Goal: Information Seeking & Learning: Learn about a topic

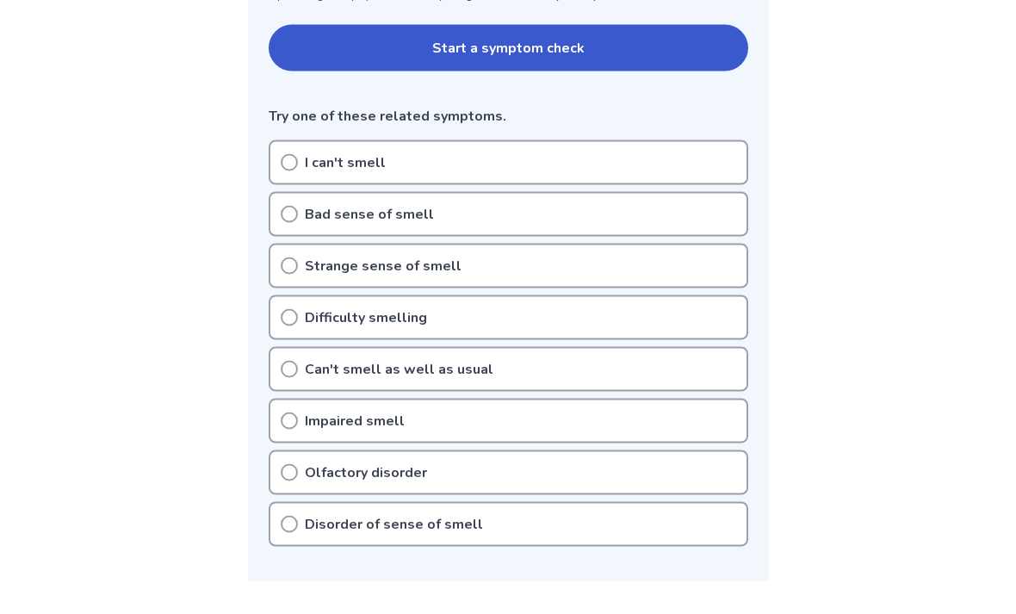
scroll to position [377, 0]
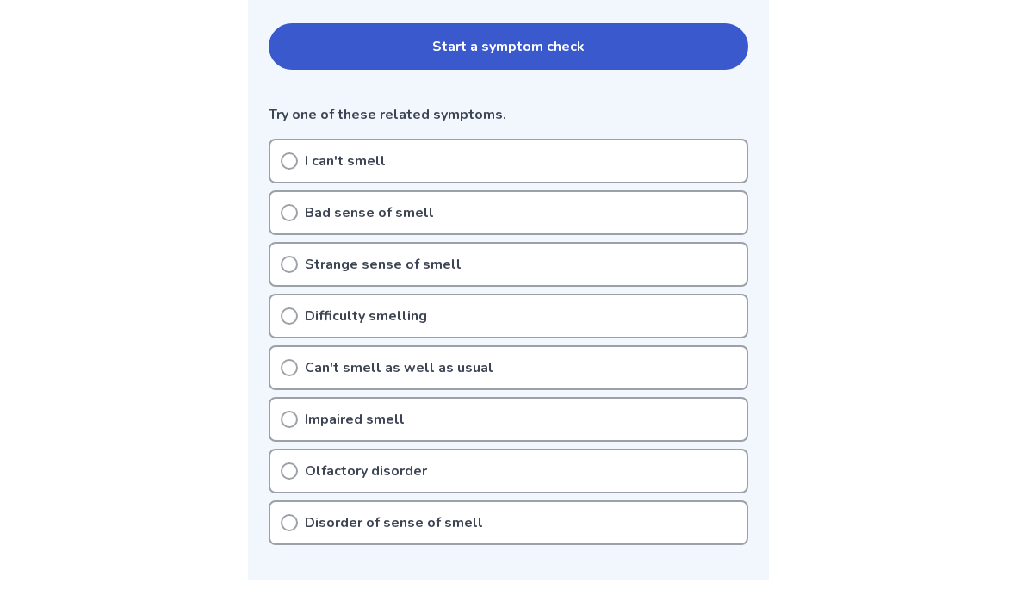
click at [282, 376] on div "Can't smell as well as usual" at bounding box center [509, 367] width 480 height 45
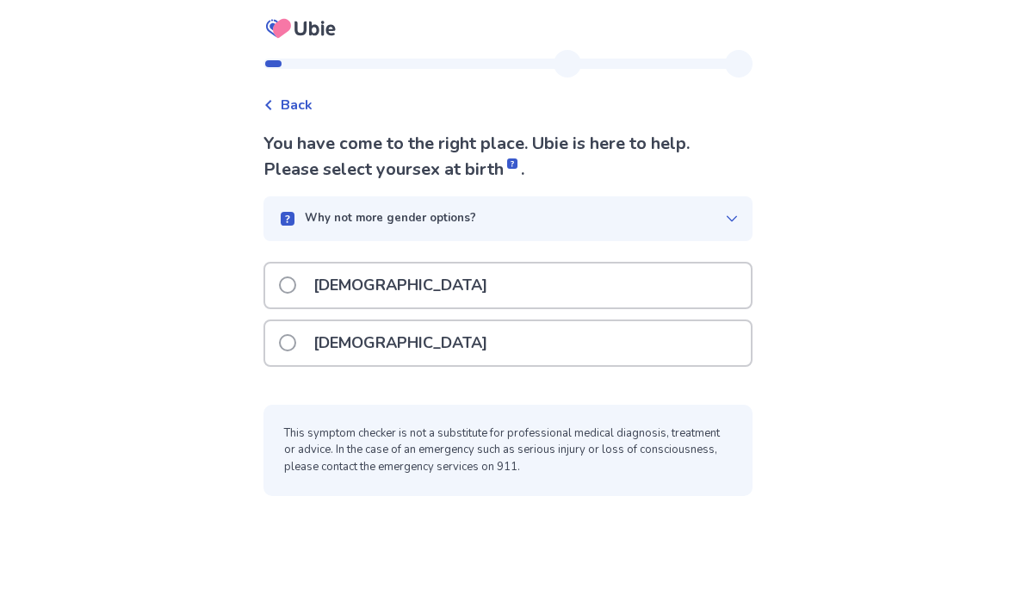
click at [291, 341] on span at bounding box center [287, 342] width 17 height 17
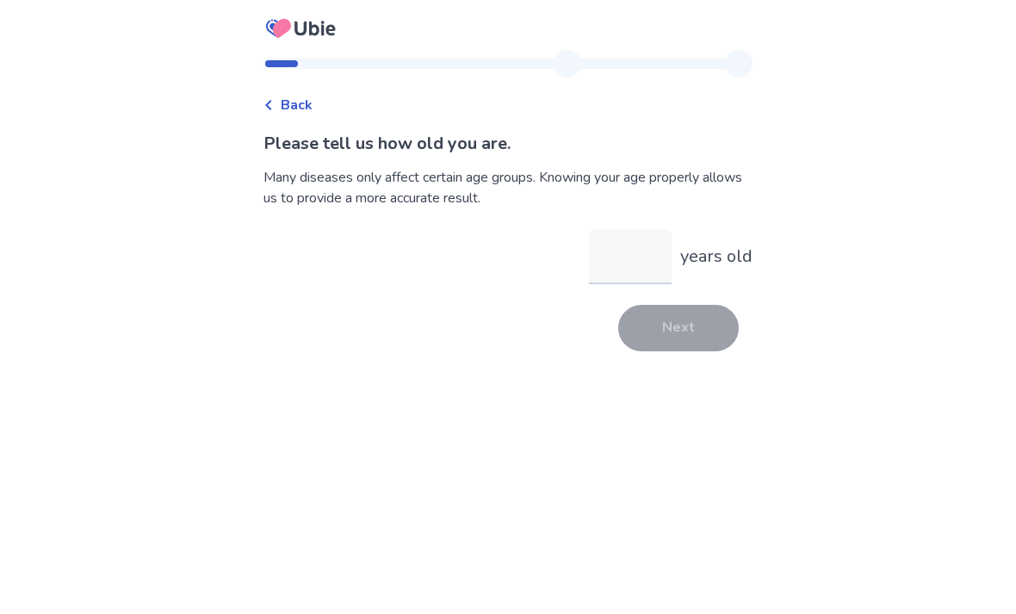
click at [619, 260] on input "years old" at bounding box center [630, 256] width 83 height 55
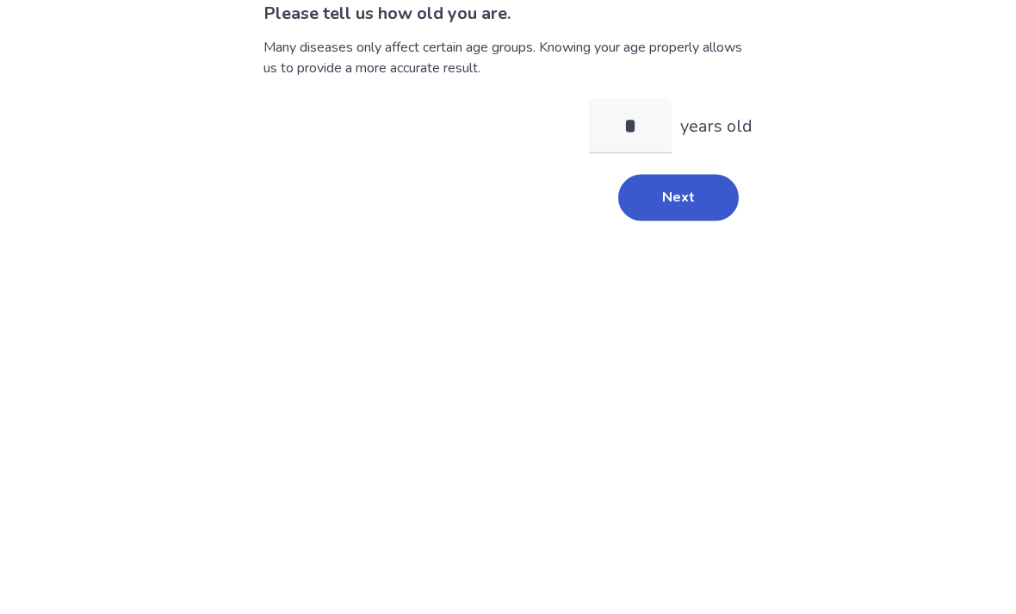
type input "**"
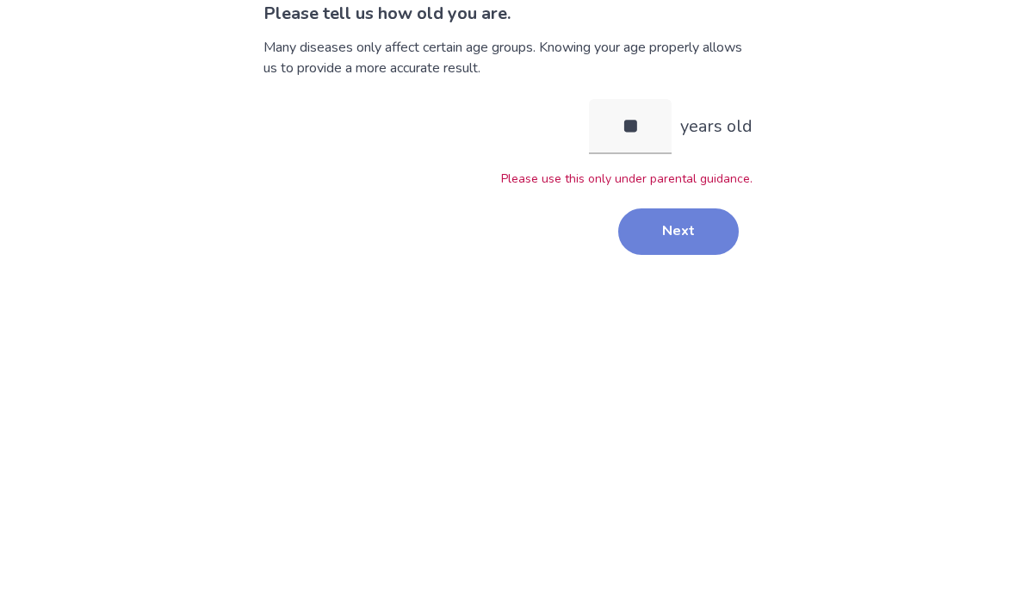
click at [688, 338] on button "Next" at bounding box center [678, 361] width 121 height 47
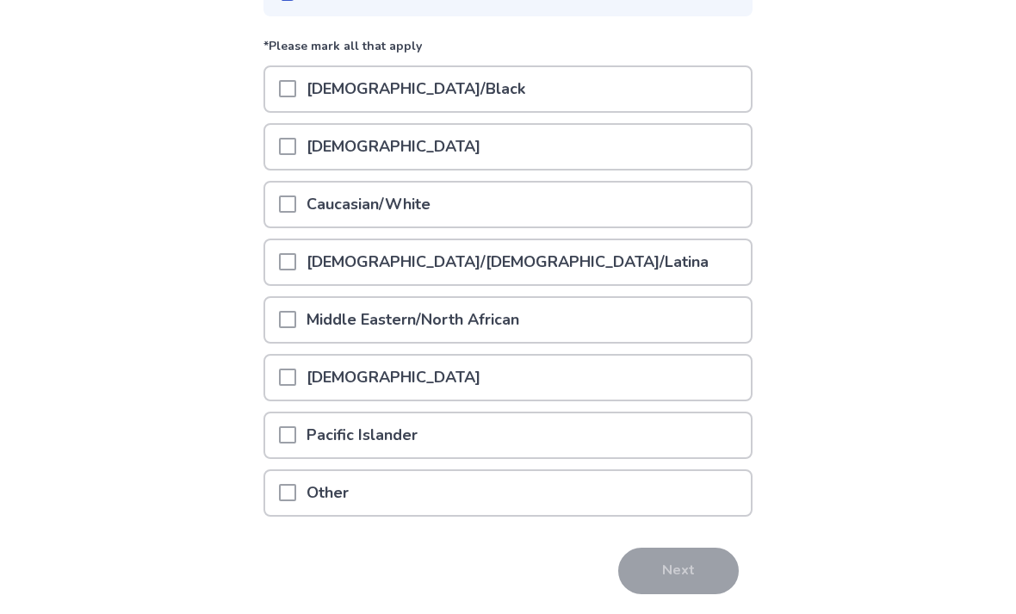
scroll to position [199, 0]
click at [296, 394] on div at bounding box center [287, 378] width 17 height 44
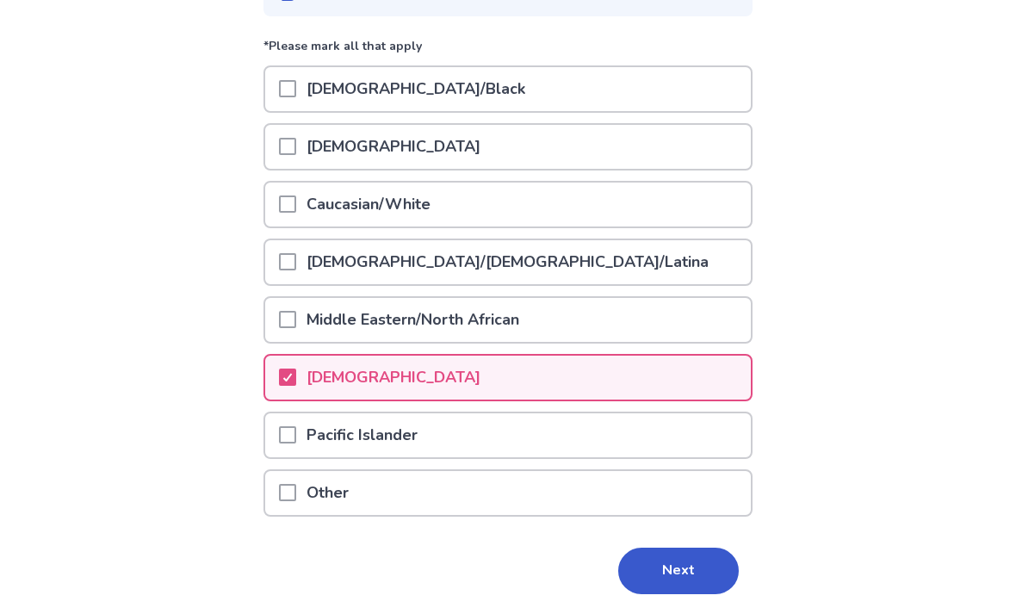
click at [291, 208] on span at bounding box center [287, 203] width 17 height 17
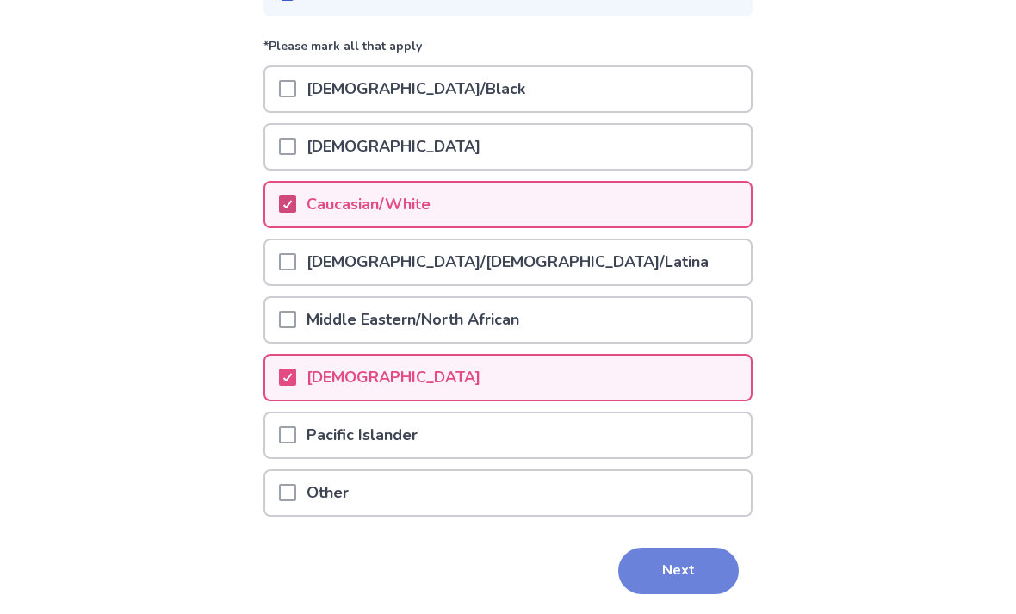
click at [677, 568] on button "Next" at bounding box center [678, 571] width 121 height 47
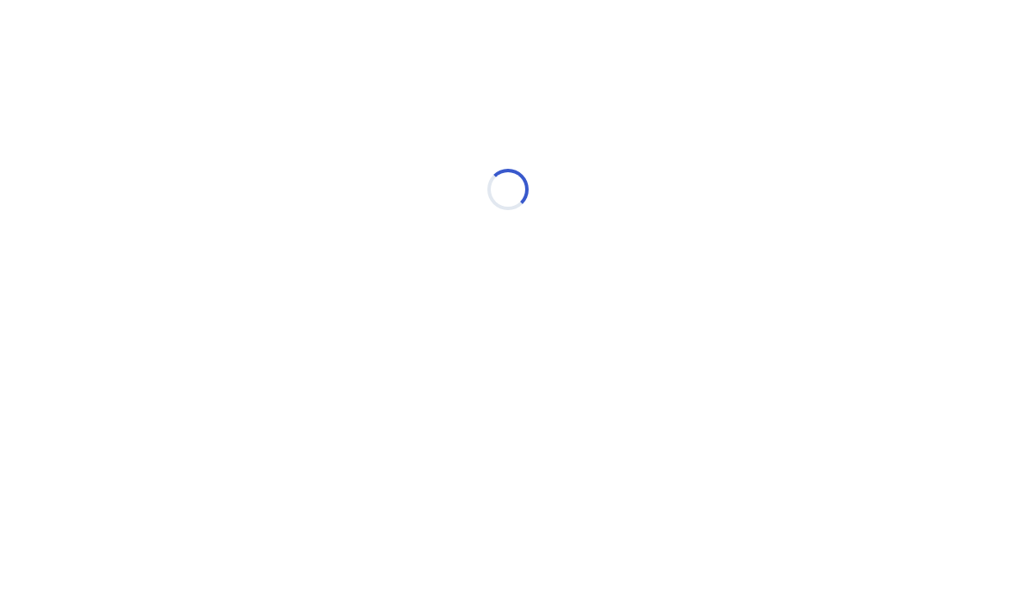
scroll to position [0, 0]
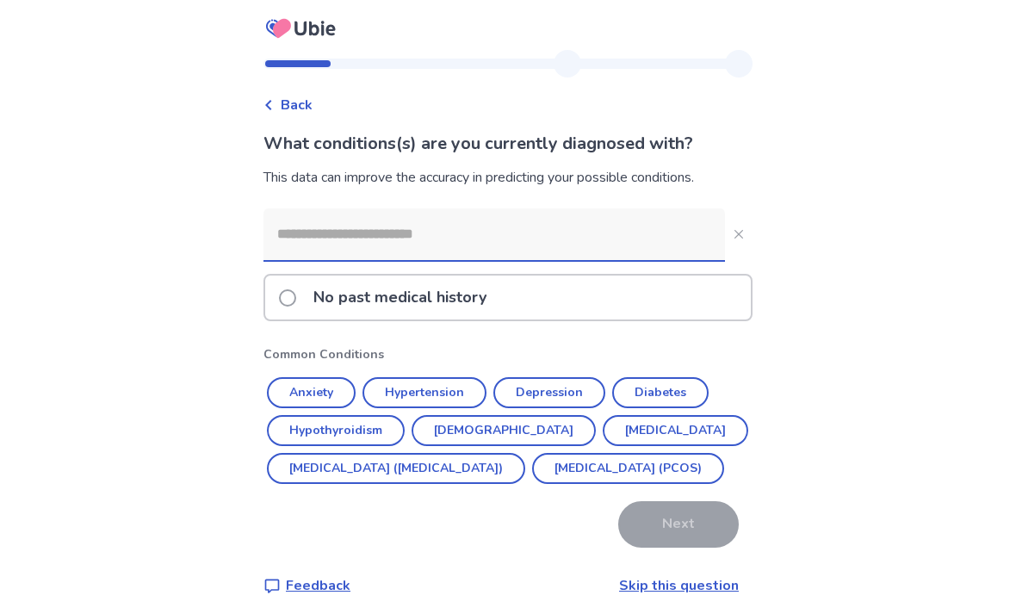
click at [286, 311] on div "No past medical history" at bounding box center [508, 298] width 486 height 44
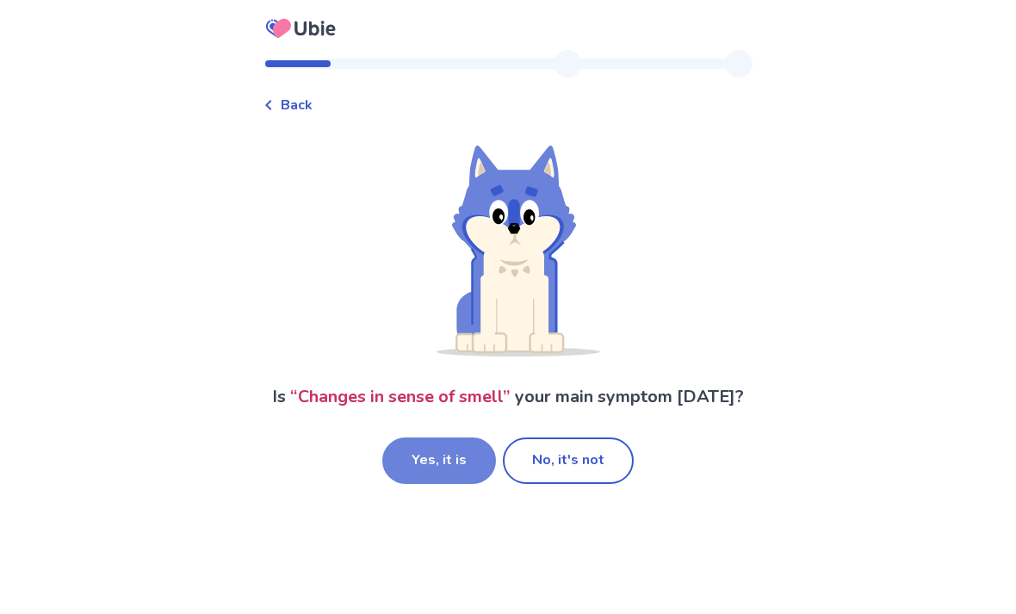
click at [425, 463] on button "Yes, it is" at bounding box center [439, 460] width 114 height 47
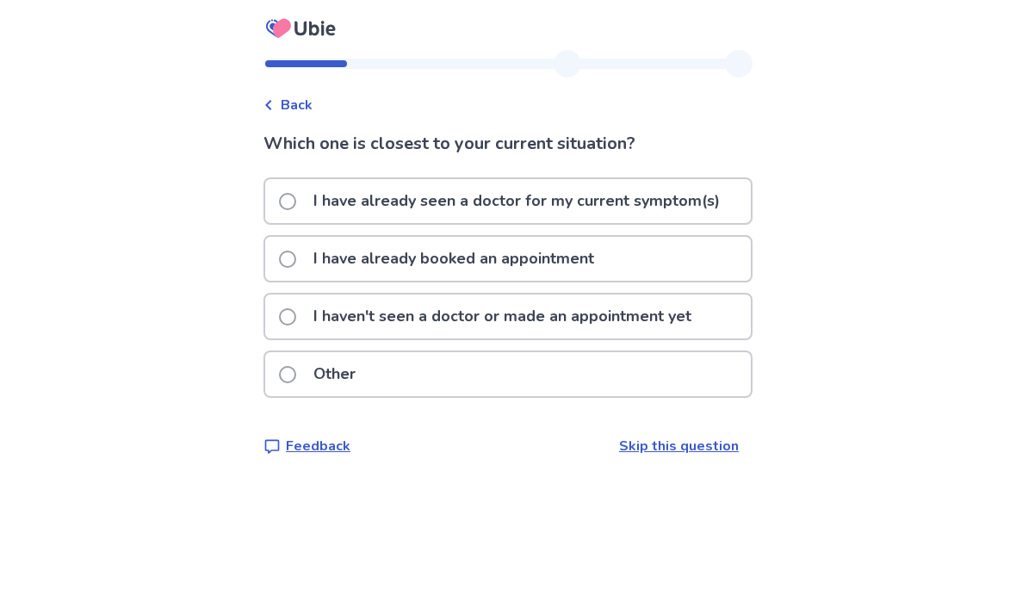
click at [291, 323] on label "I haven't seen a doctor or made an appointment yet" at bounding box center [490, 317] width 423 height 44
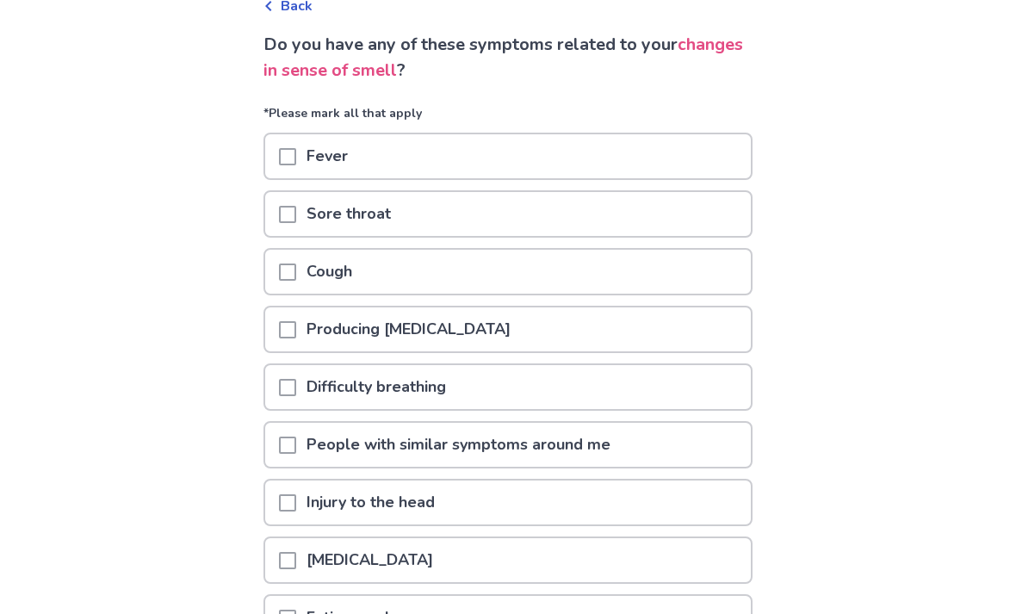
scroll to position [111, 0]
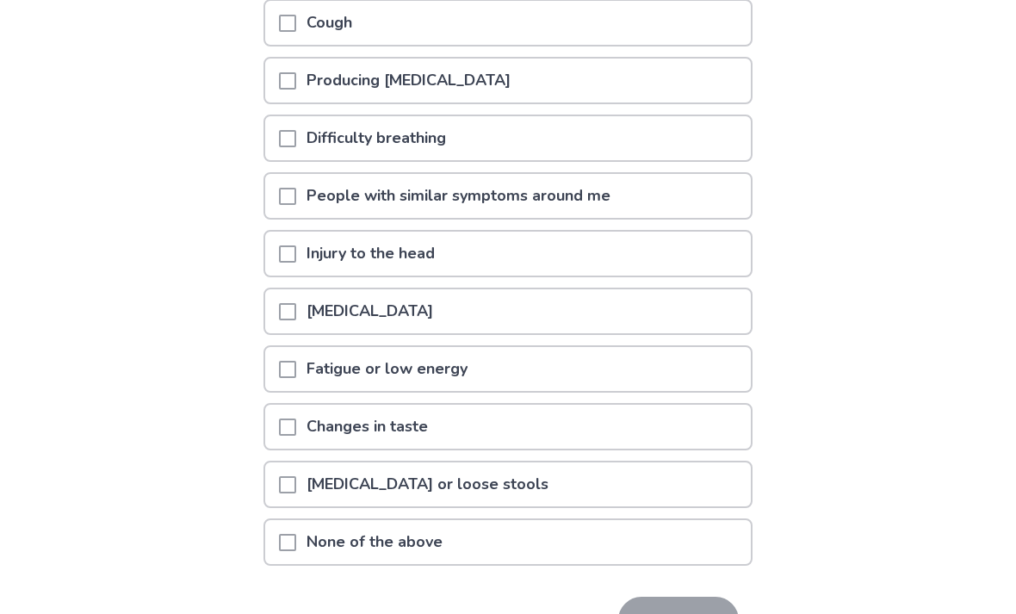
click at [282, 534] on div "None of the above" at bounding box center [508, 543] width 486 height 44
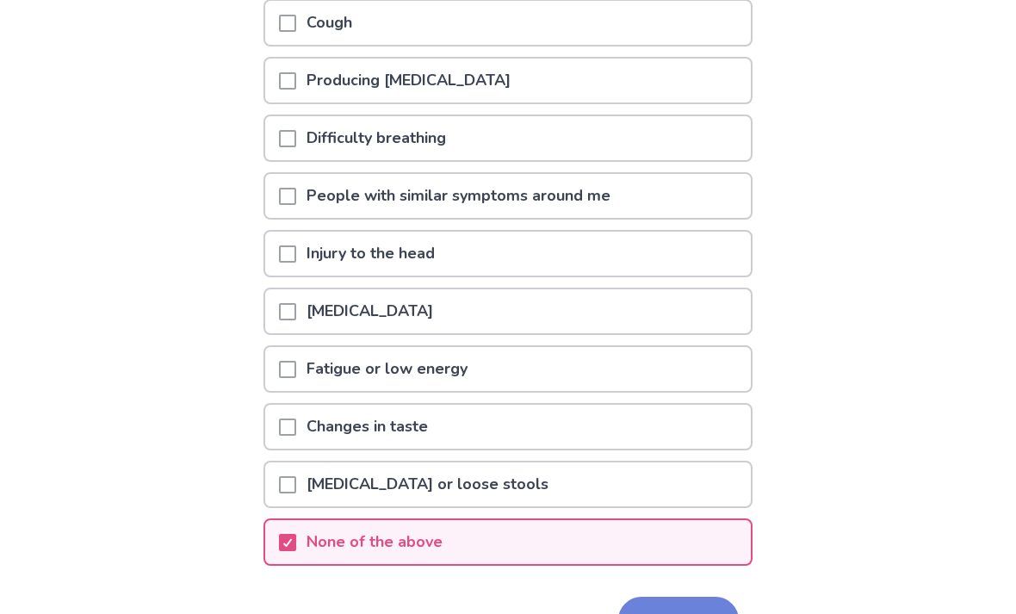
click at [683, 613] on button "Next" at bounding box center [678, 620] width 121 height 47
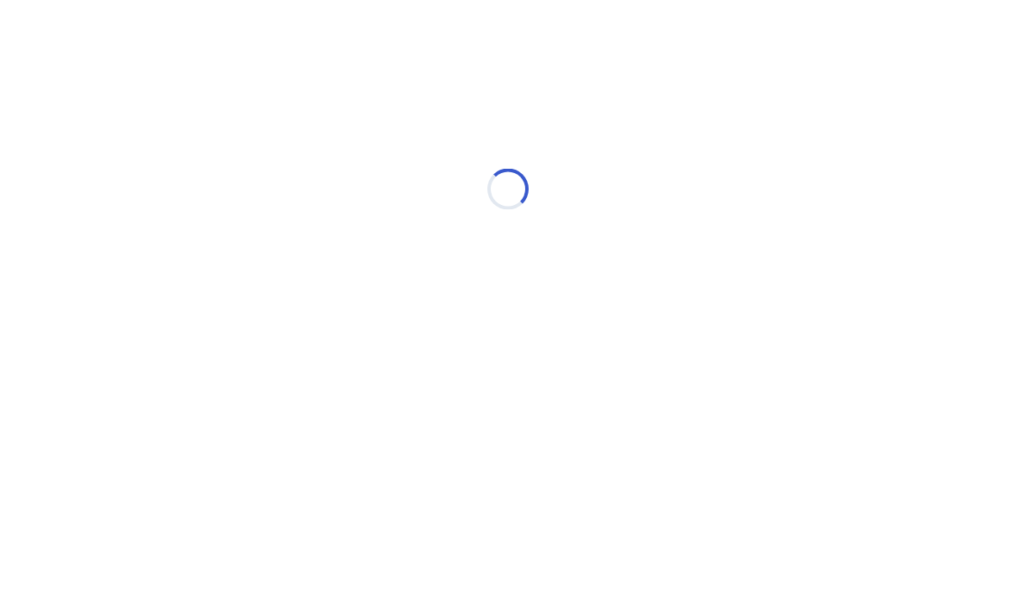
scroll to position [0, 0]
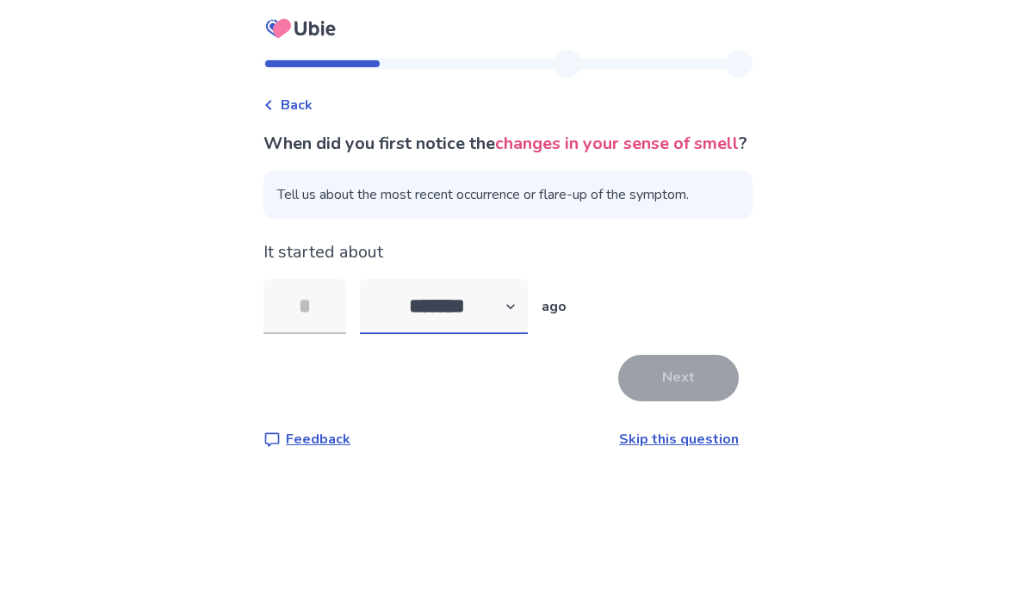
click at [419, 334] on select "******* ****** ******* ******** *******" at bounding box center [444, 306] width 168 height 55
select select "*"
click at [325, 334] on input "tel" at bounding box center [305, 306] width 83 height 55
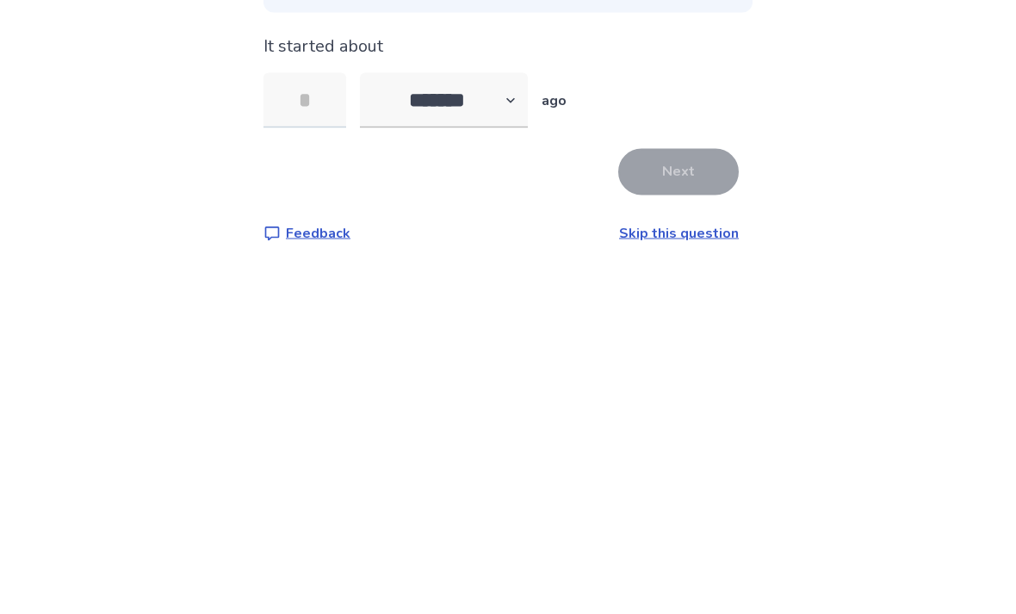
scroll to position [55, 0]
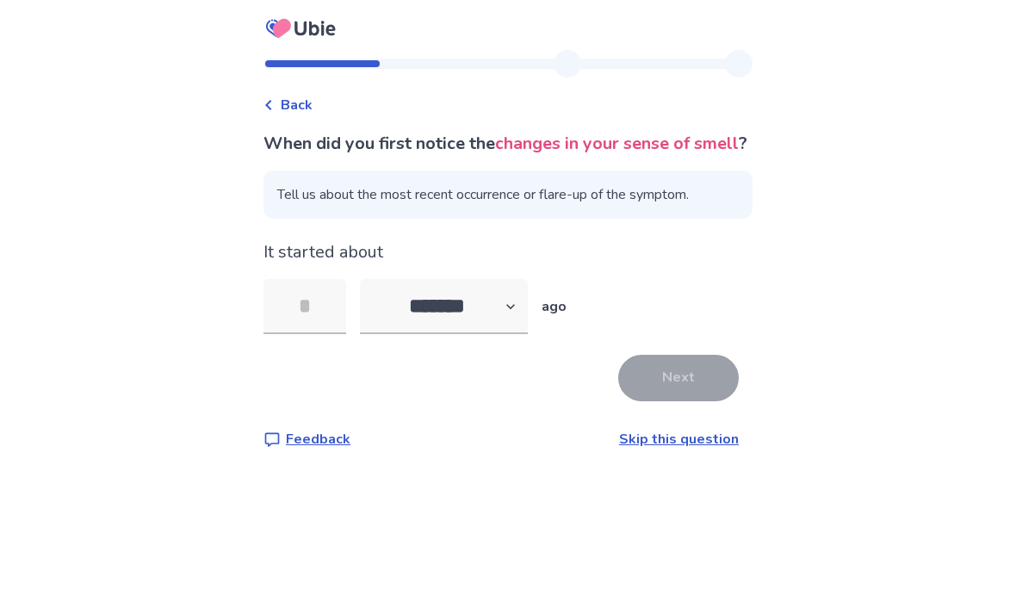
click at [689, 430] on link "Skip this question" at bounding box center [679, 439] width 120 height 19
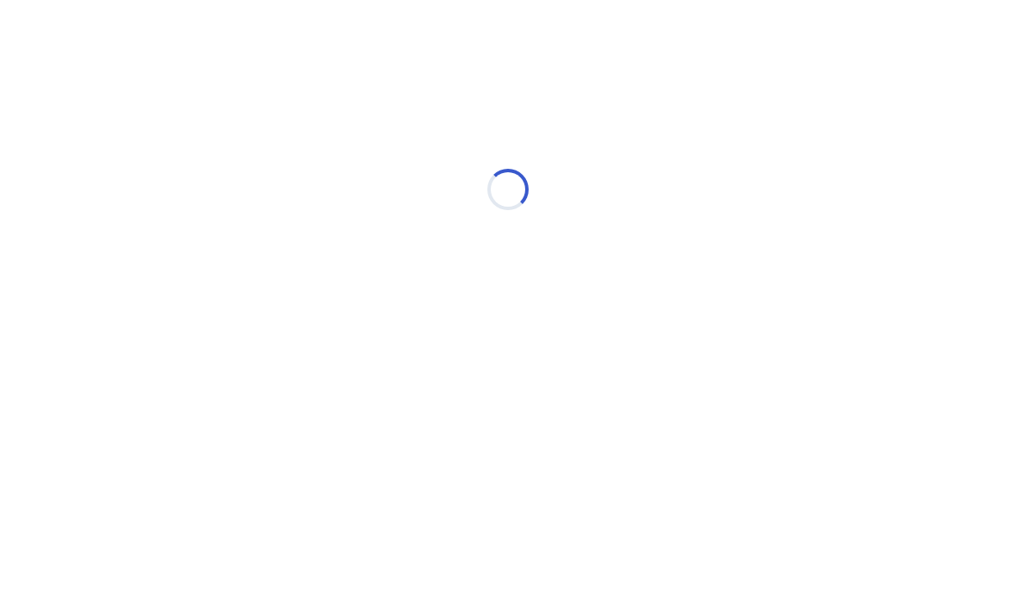
scroll to position [0, 0]
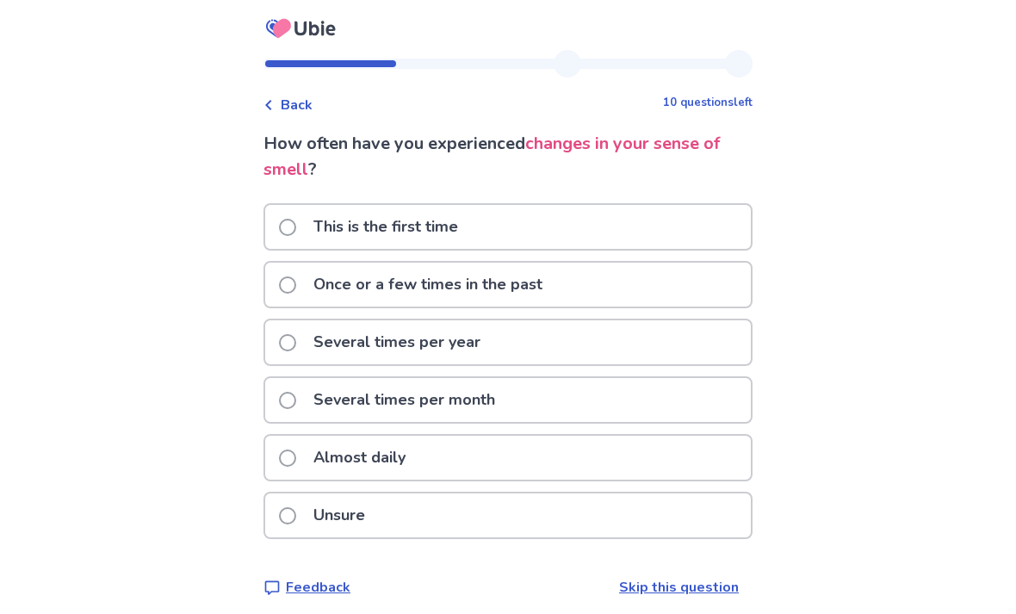
click at [350, 519] on p "Unsure" at bounding box center [339, 515] width 72 height 44
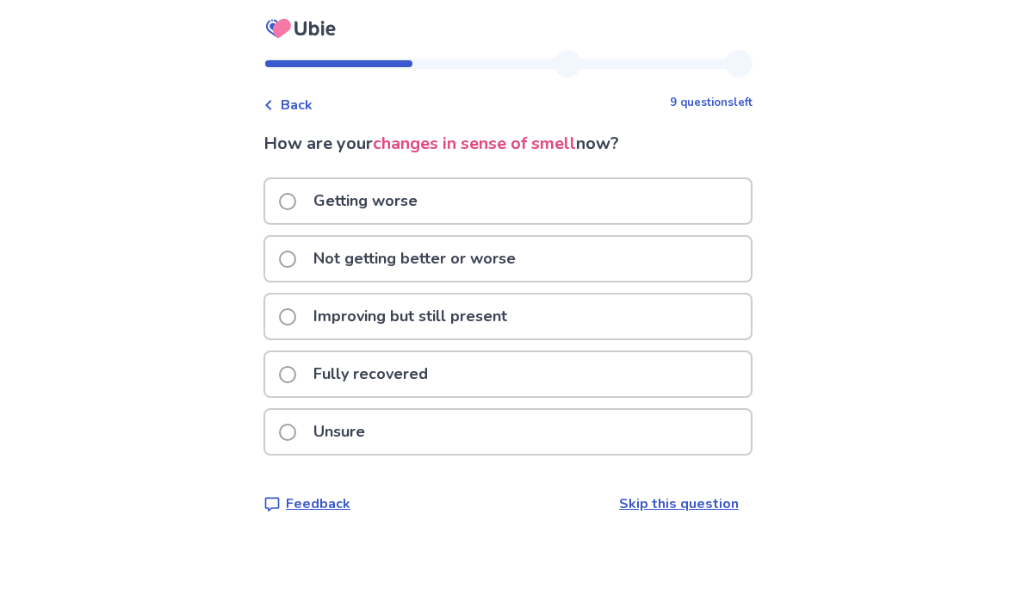
click at [283, 441] on div "Unsure" at bounding box center [508, 432] width 486 height 44
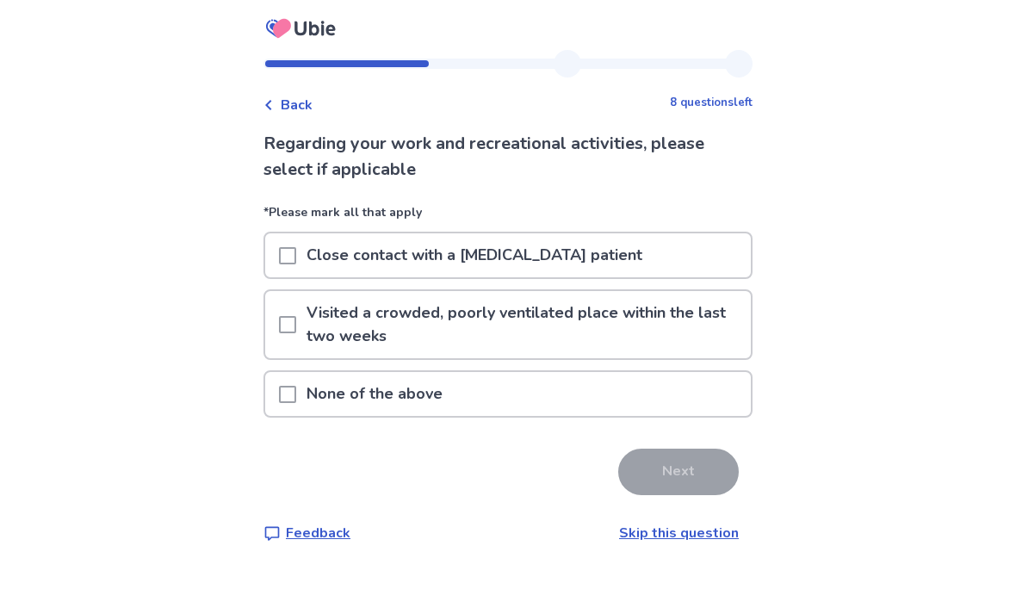
click at [267, 384] on div "Back 8 questions left Regarding your work and recreational activities, please s…" at bounding box center [508, 310] width 517 height 521
click at [291, 393] on span at bounding box center [287, 394] width 17 height 17
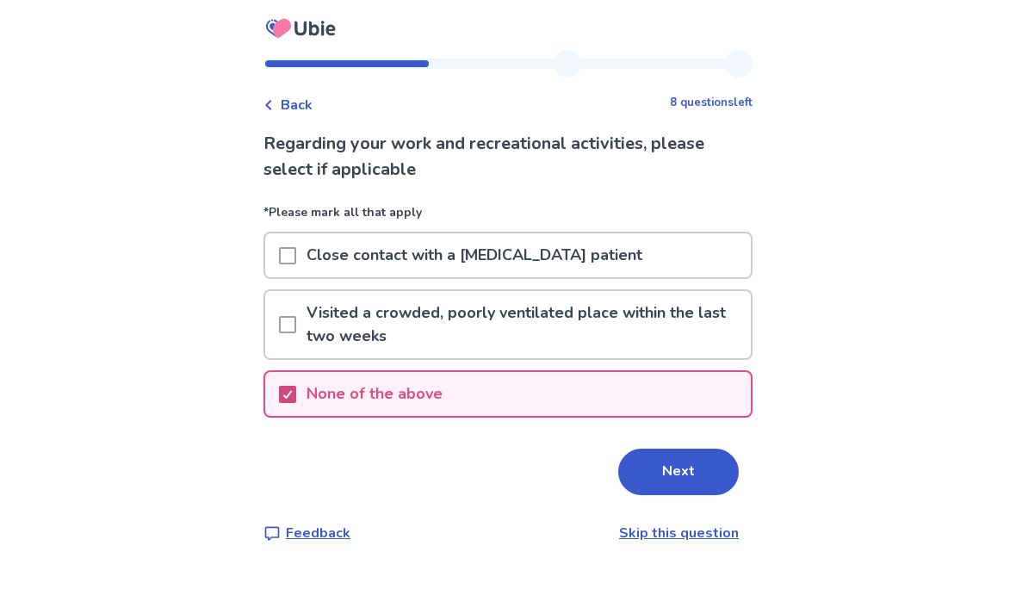
click at [92, 321] on div "Back 8 questions left Regarding your work and recreational activities, please s…" at bounding box center [508, 307] width 1016 height 614
click at [691, 468] on button "Next" at bounding box center [678, 472] width 121 height 47
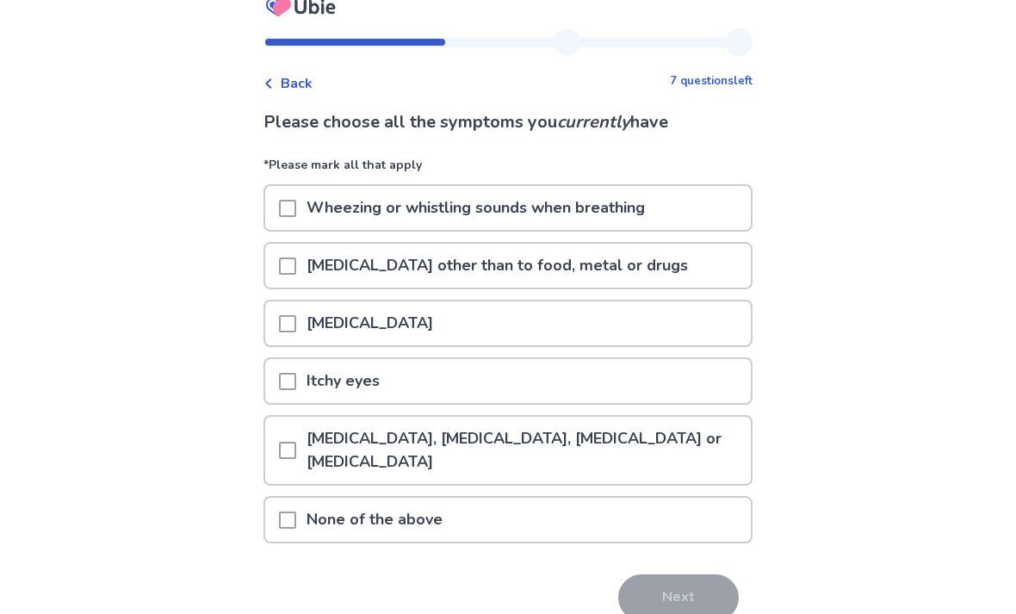
scroll to position [49, 0]
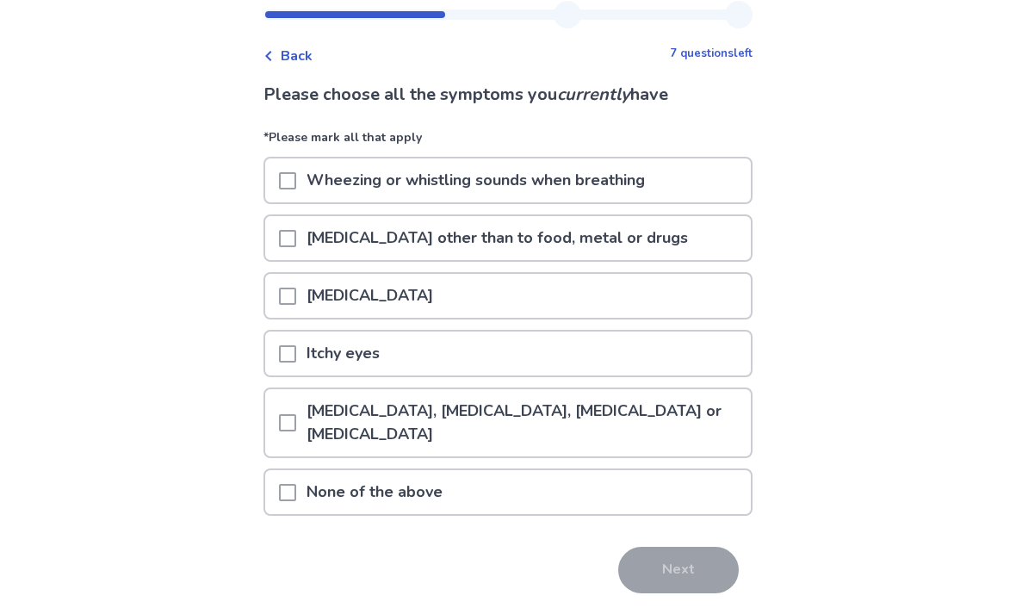
click at [296, 499] on span at bounding box center [287, 492] width 17 height 17
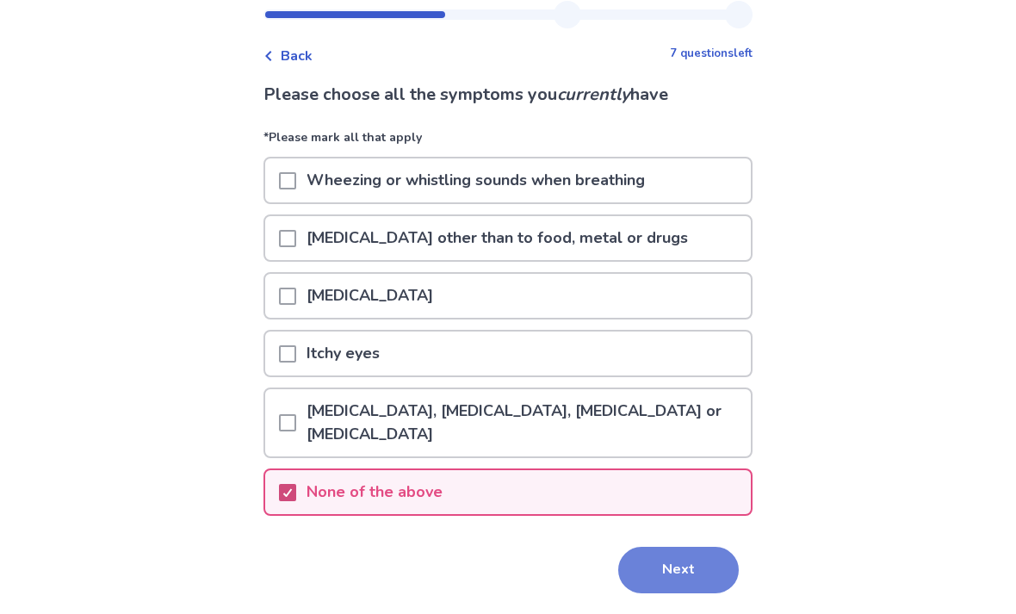
click at [690, 579] on button "Next" at bounding box center [678, 570] width 121 height 47
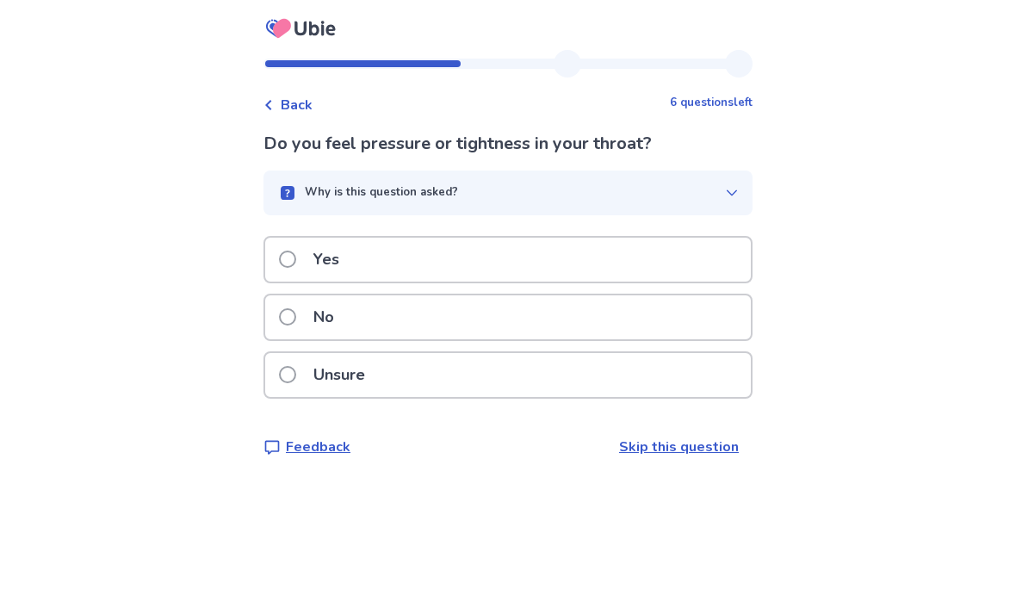
click at [289, 333] on label "No" at bounding box center [311, 317] width 65 height 44
click at [725, 193] on icon "button" at bounding box center [732, 193] width 14 height 14
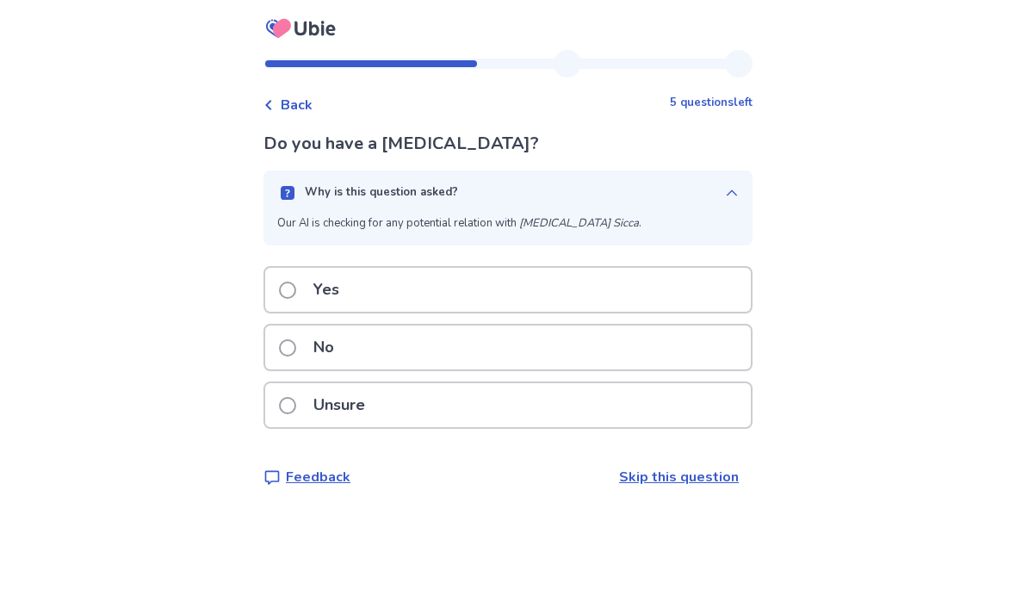
click at [291, 347] on span at bounding box center [287, 347] width 17 height 17
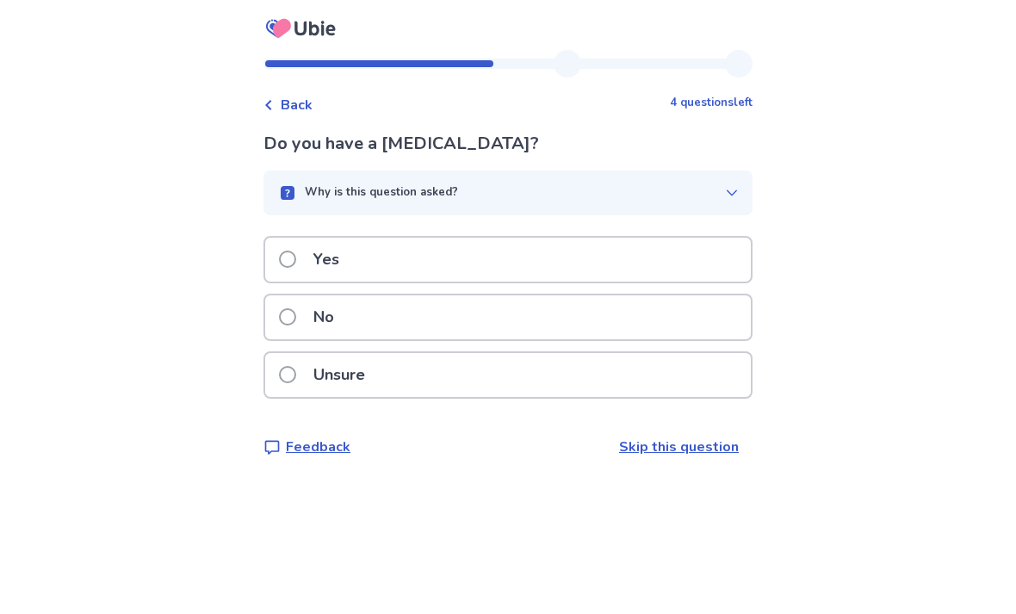
click at [725, 186] on icon "button" at bounding box center [732, 193] width 14 height 14
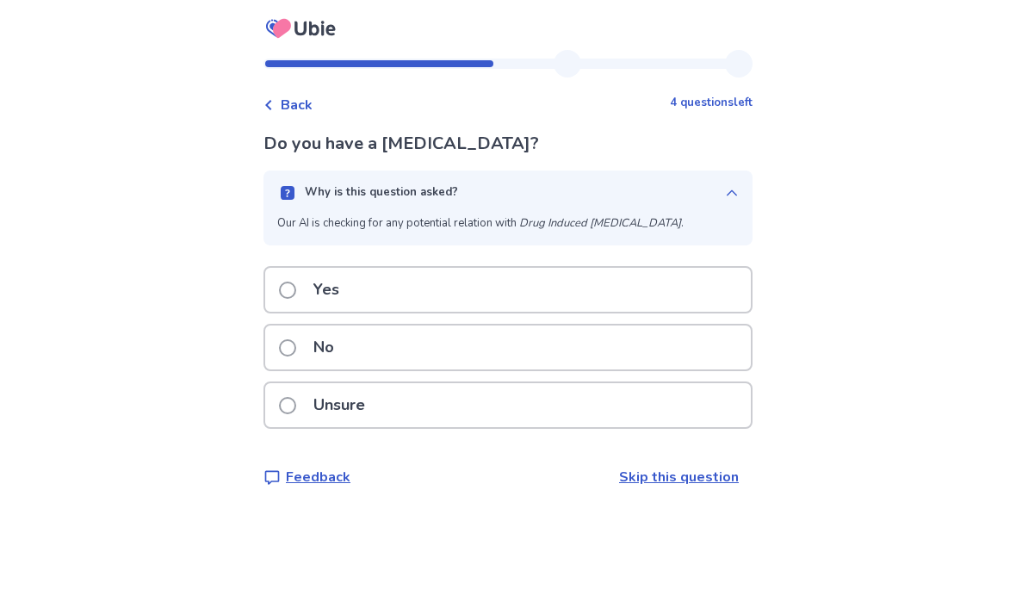
click at [714, 406] on div "Unsure" at bounding box center [508, 405] width 486 height 44
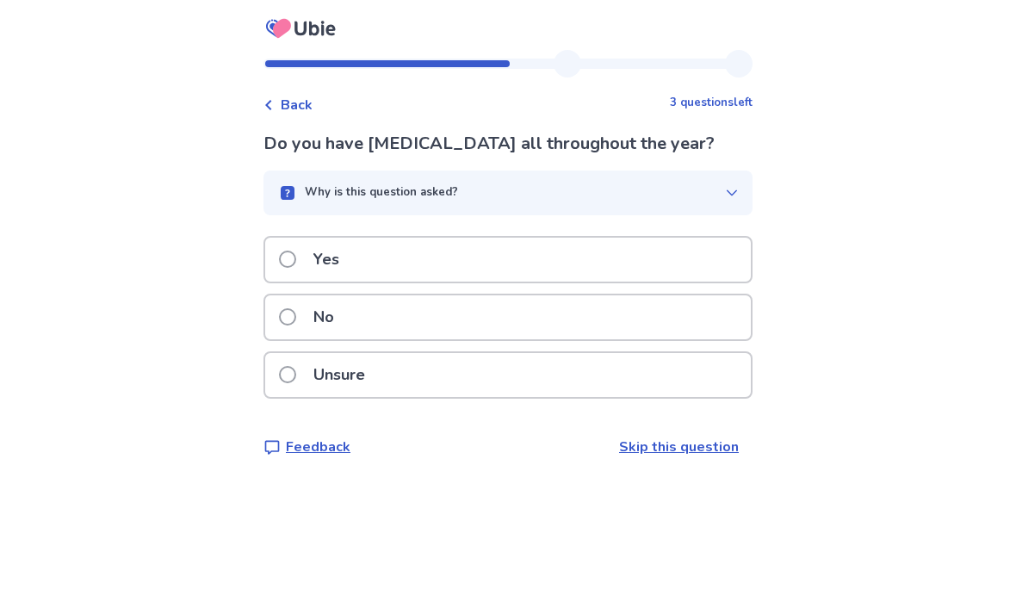
click at [296, 372] on span at bounding box center [287, 374] width 17 height 17
click at [295, 319] on span at bounding box center [287, 316] width 17 height 17
click at [291, 331] on label "No" at bounding box center [311, 317] width 65 height 44
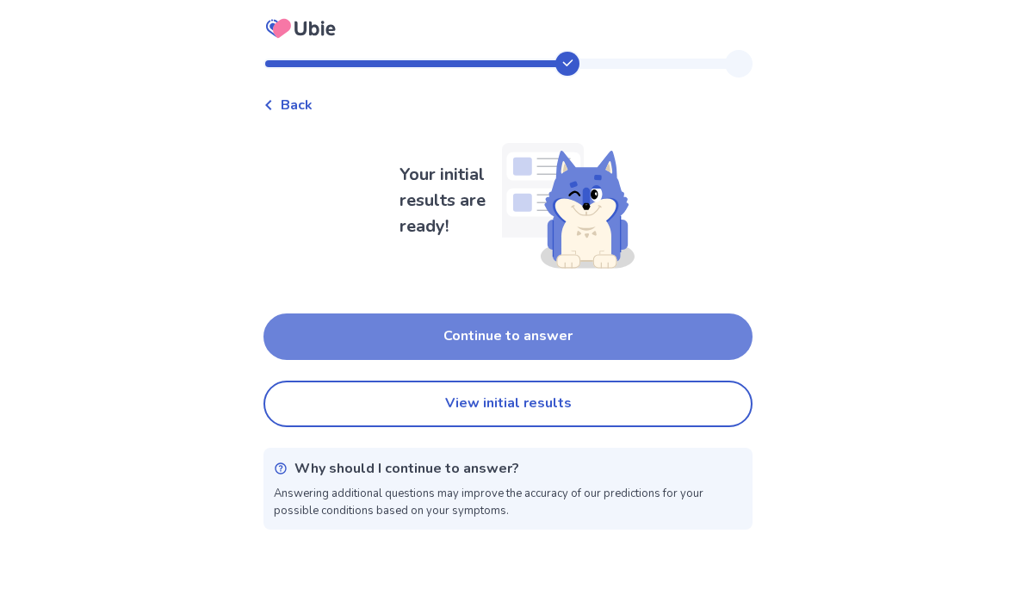
click at [297, 338] on button "Continue to answer" at bounding box center [508, 336] width 489 height 47
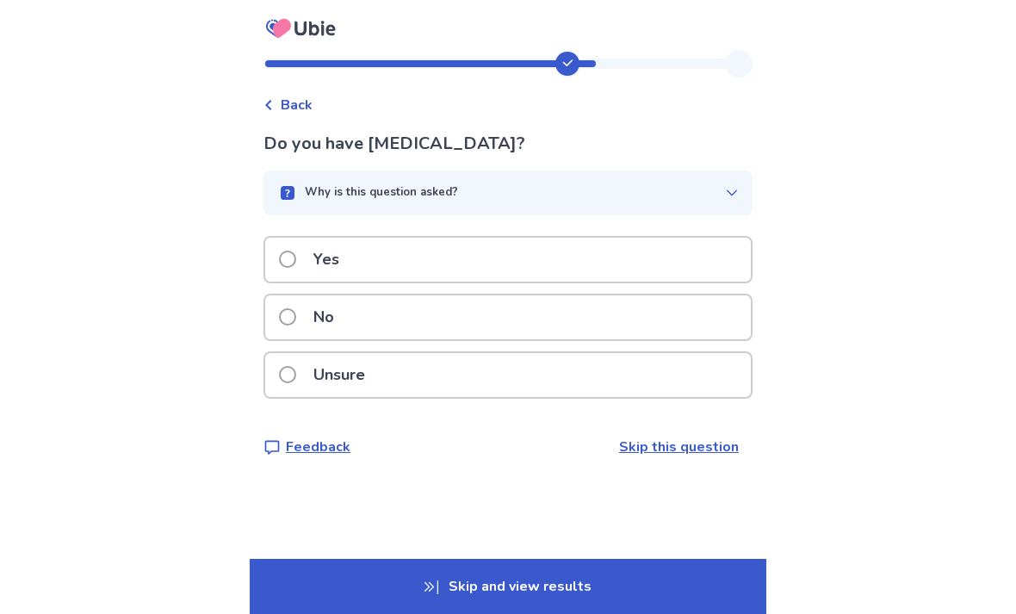
click at [290, 330] on label "No" at bounding box center [311, 317] width 65 height 44
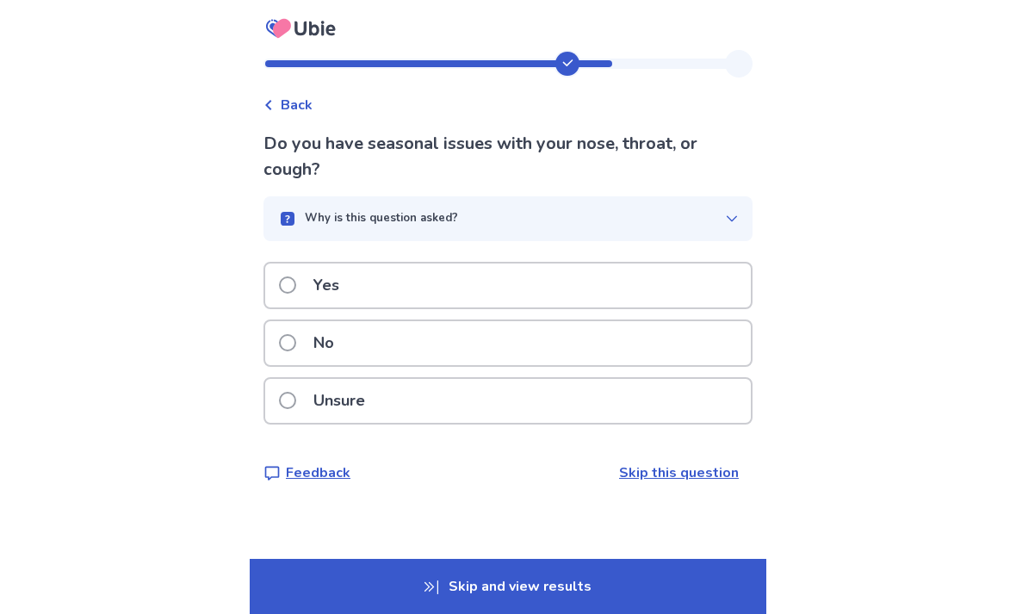
click at [296, 336] on span at bounding box center [287, 342] width 17 height 17
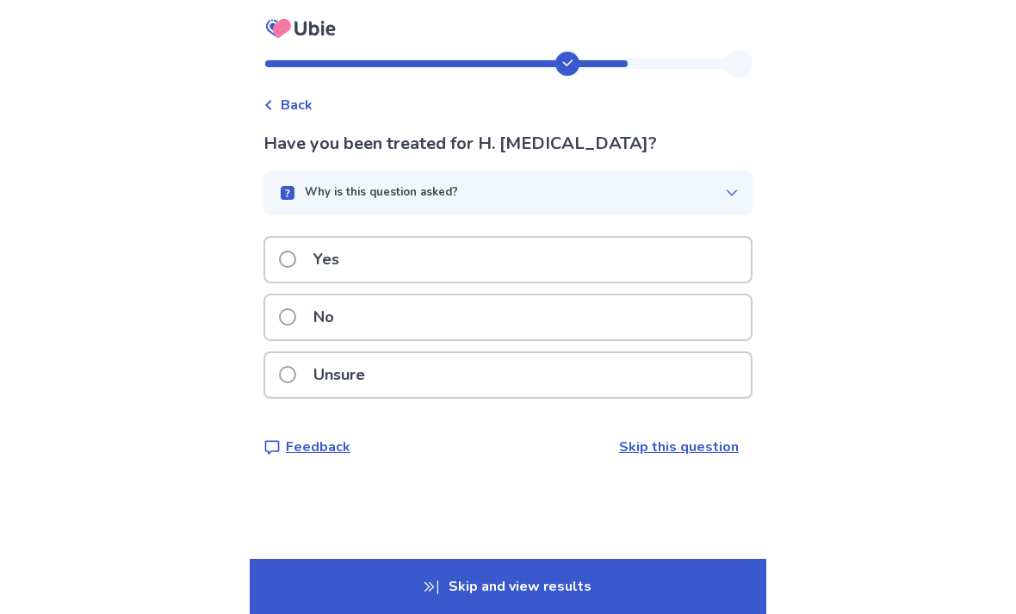
click at [697, 440] on link "Skip this question" at bounding box center [679, 446] width 120 height 19
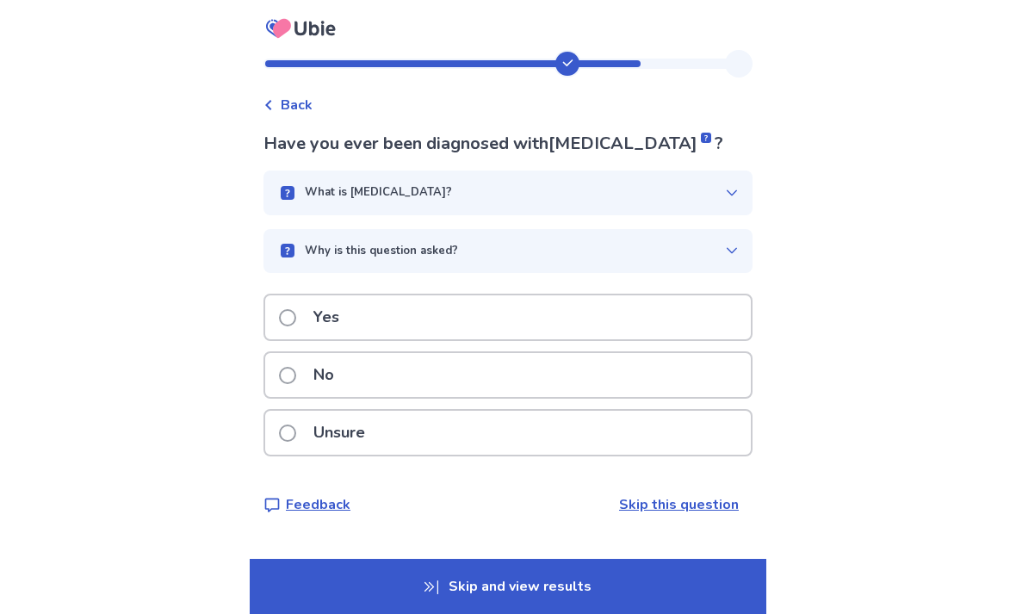
click at [366, 191] on p "What is sinusitis?" at bounding box center [378, 192] width 147 height 17
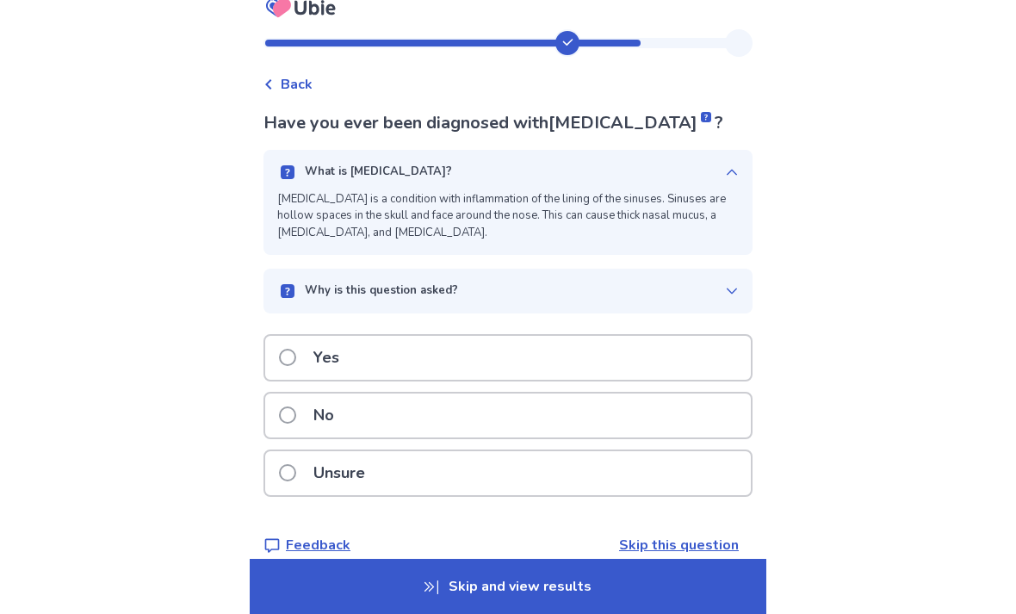
scroll to position [55, 0]
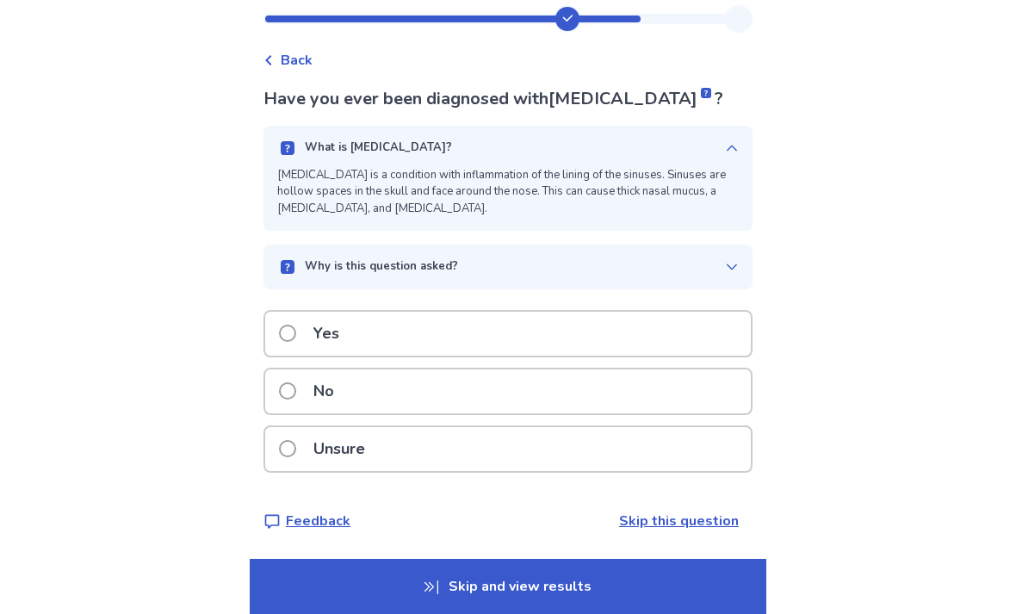
click at [680, 512] on link "Skip this question" at bounding box center [679, 521] width 120 height 19
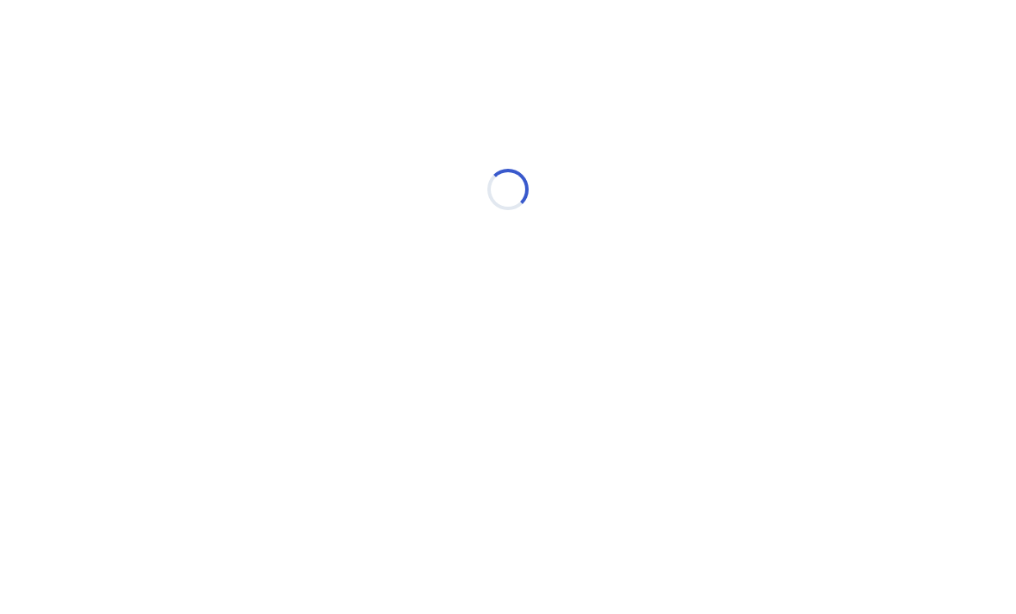
scroll to position [0, 0]
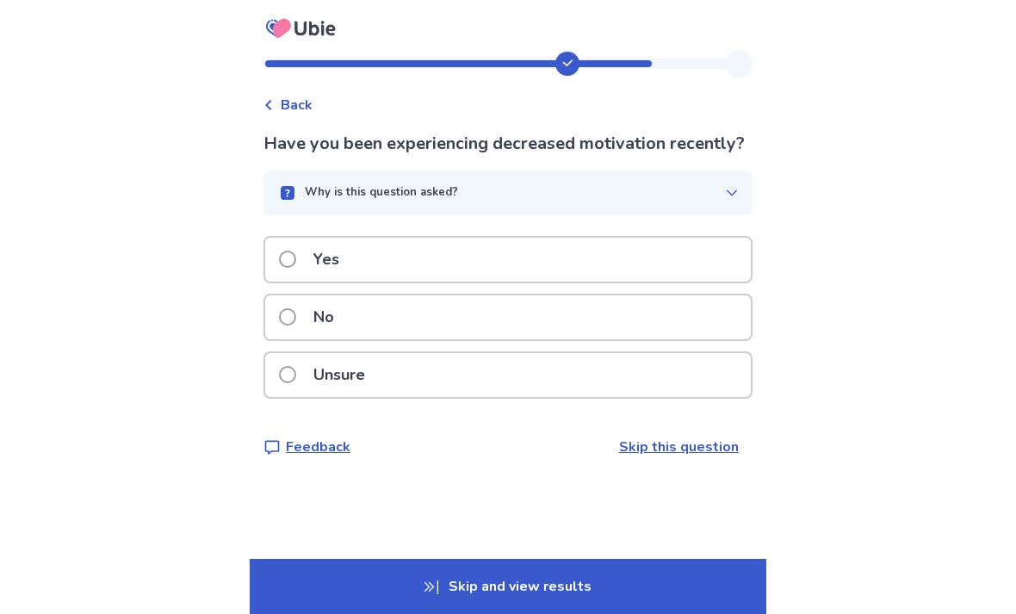
click at [282, 96] on div "Back" at bounding box center [288, 105] width 49 height 21
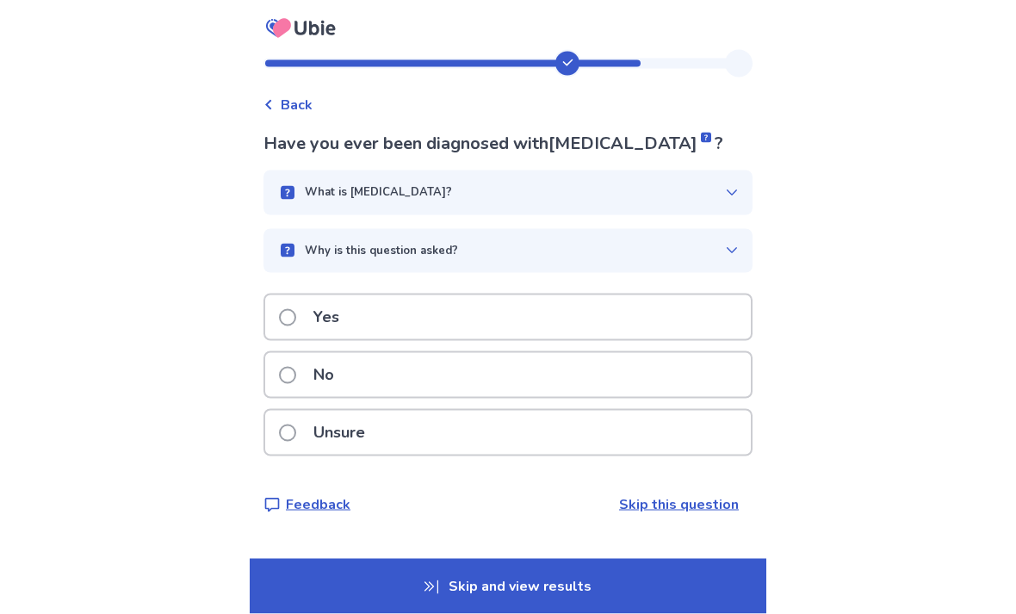
click at [303, 239] on button "Why is this question asked?" at bounding box center [508, 251] width 489 height 45
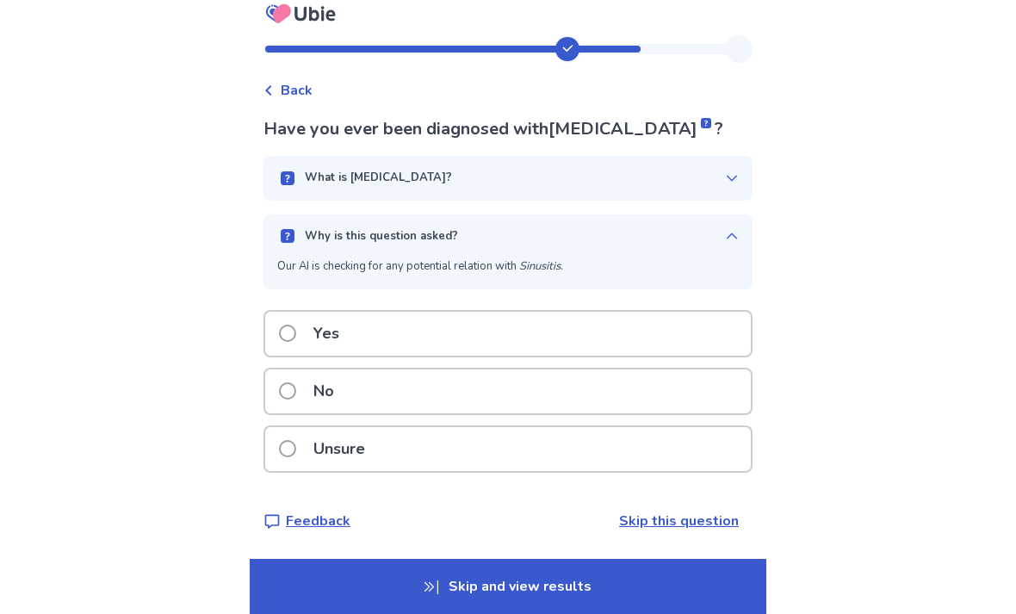
click at [344, 390] on p "No" at bounding box center [323, 391] width 41 height 44
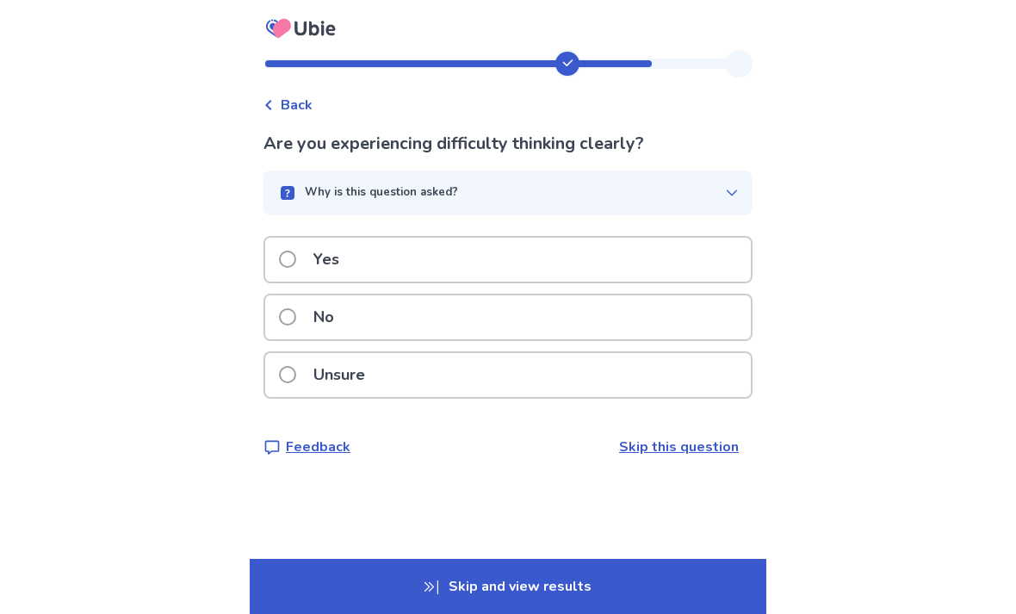
click at [307, 384] on label "Unsure" at bounding box center [327, 375] width 96 height 44
click at [288, 96] on div "Back" at bounding box center [288, 105] width 49 height 21
click at [295, 320] on span at bounding box center [287, 316] width 17 height 17
click at [295, 375] on span at bounding box center [287, 374] width 17 height 17
click at [725, 200] on icon "button" at bounding box center [732, 193] width 14 height 14
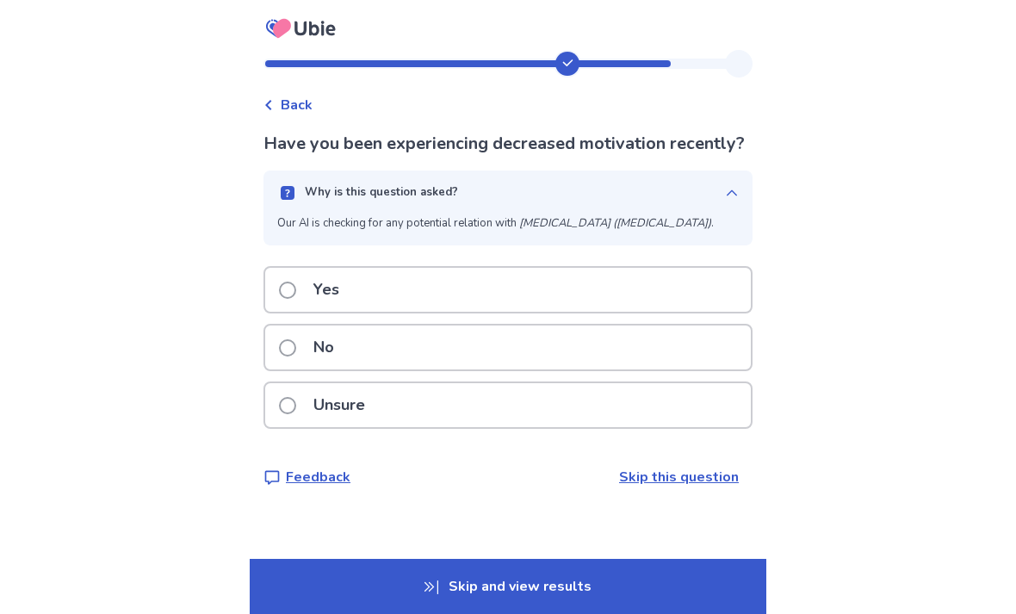
click at [293, 299] on span at bounding box center [287, 290] width 17 height 17
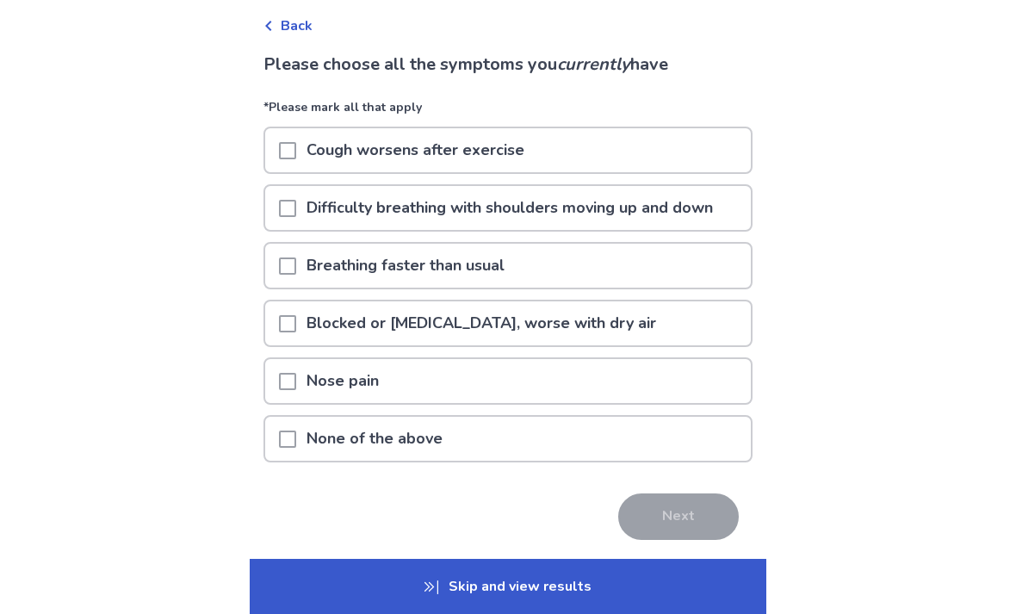
scroll to position [81, 0]
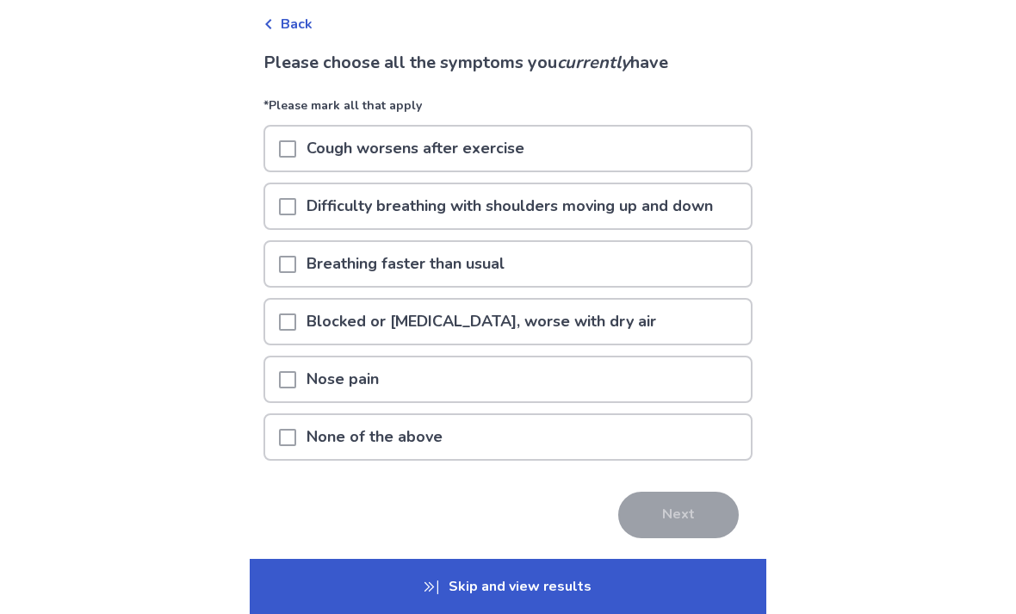
click at [295, 443] on span at bounding box center [287, 437] width 17 height 17
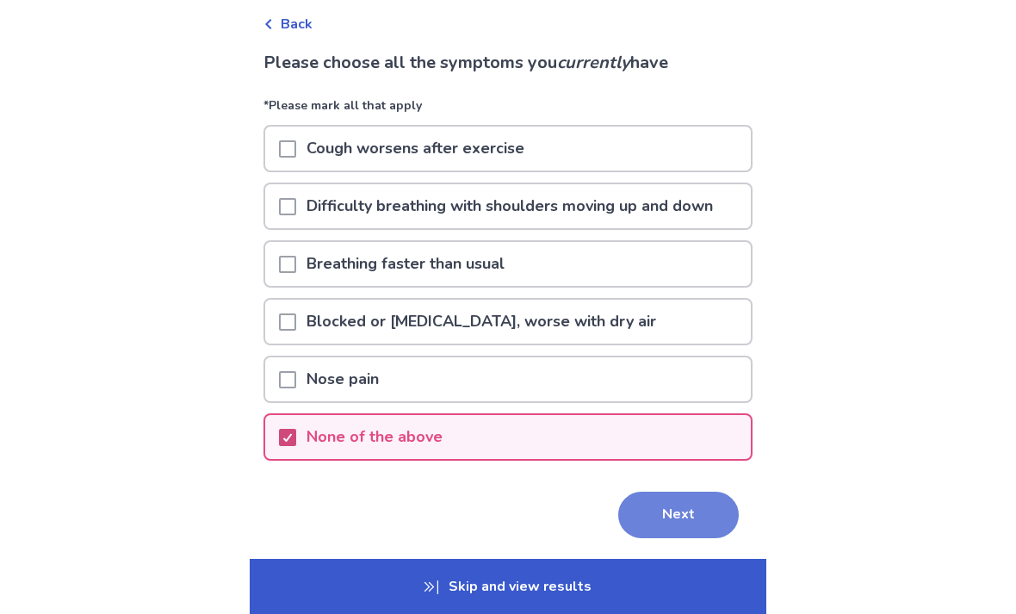
click at [685, 506] on button "Next" at bounding box center [678, 515] width 121 height 47
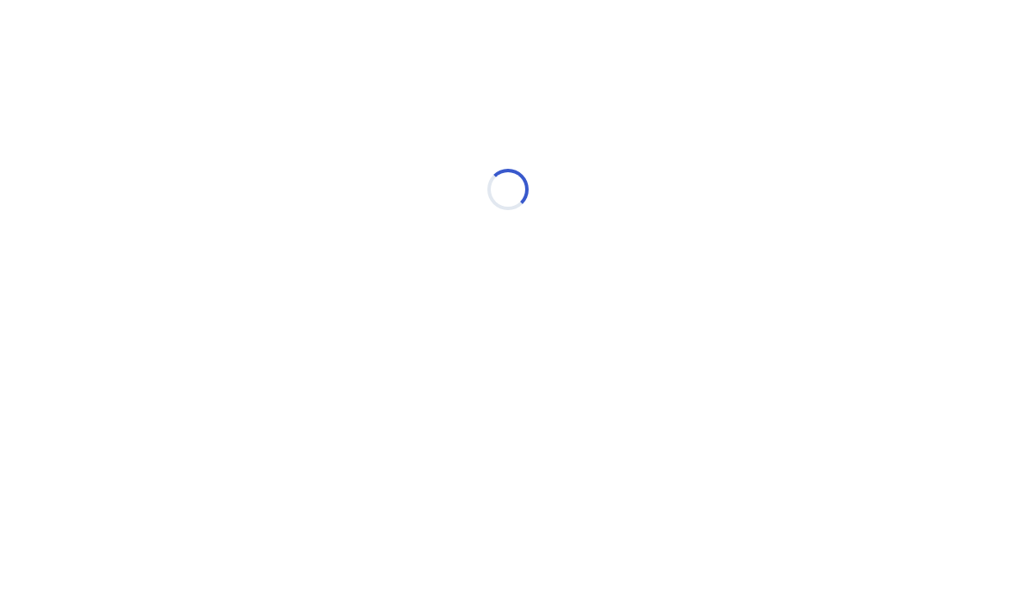
scroll to position [0, 0]
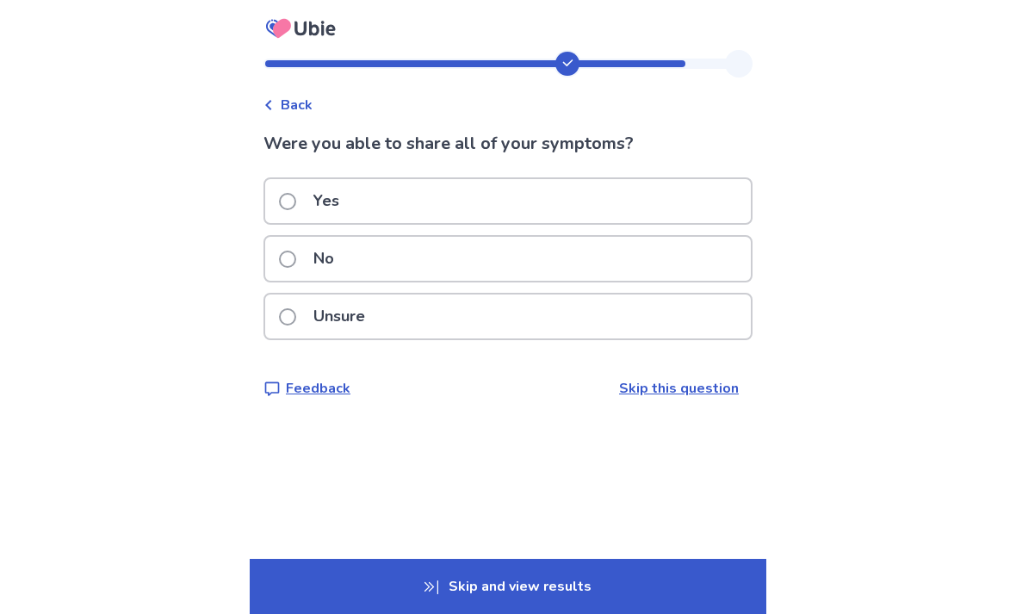
click at [291, 204] on span at bounding box center [287, 201] width 17 height 17
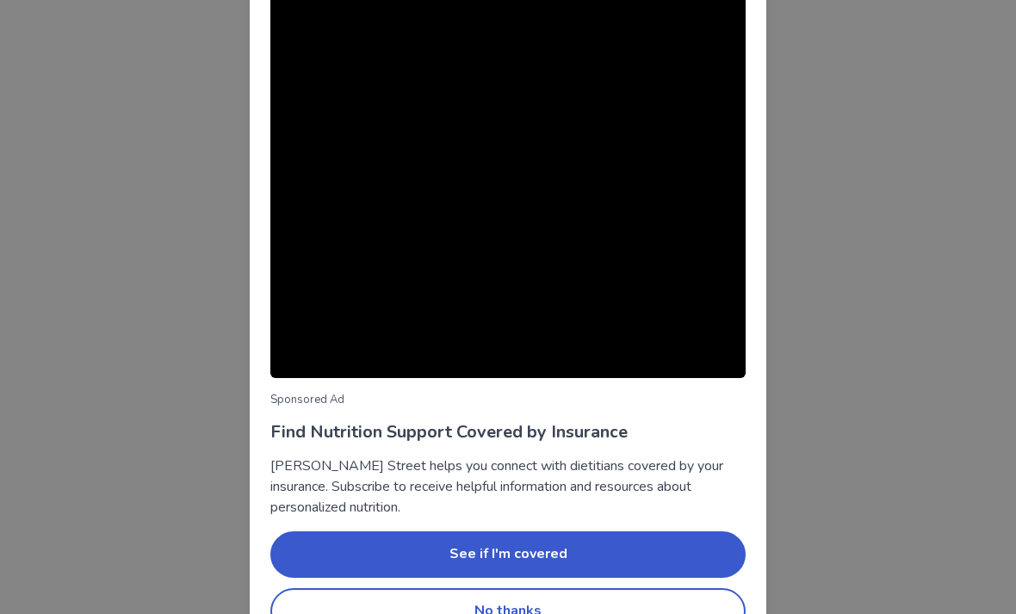
scroll to position [102, 0]
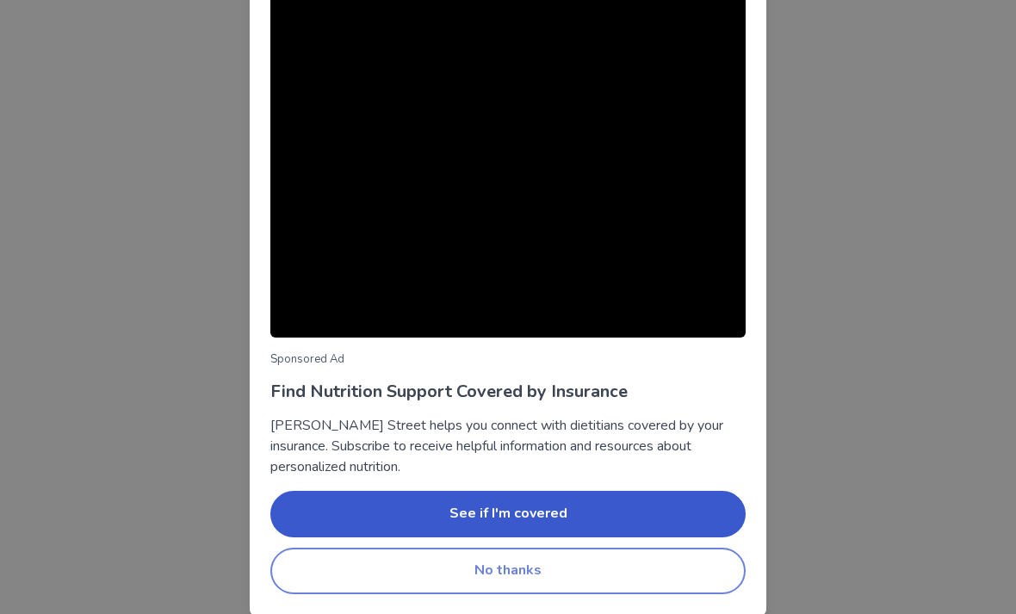
click at [661, 570] on button "No thanks" at bounding box center [507, 571] width 475 height 47
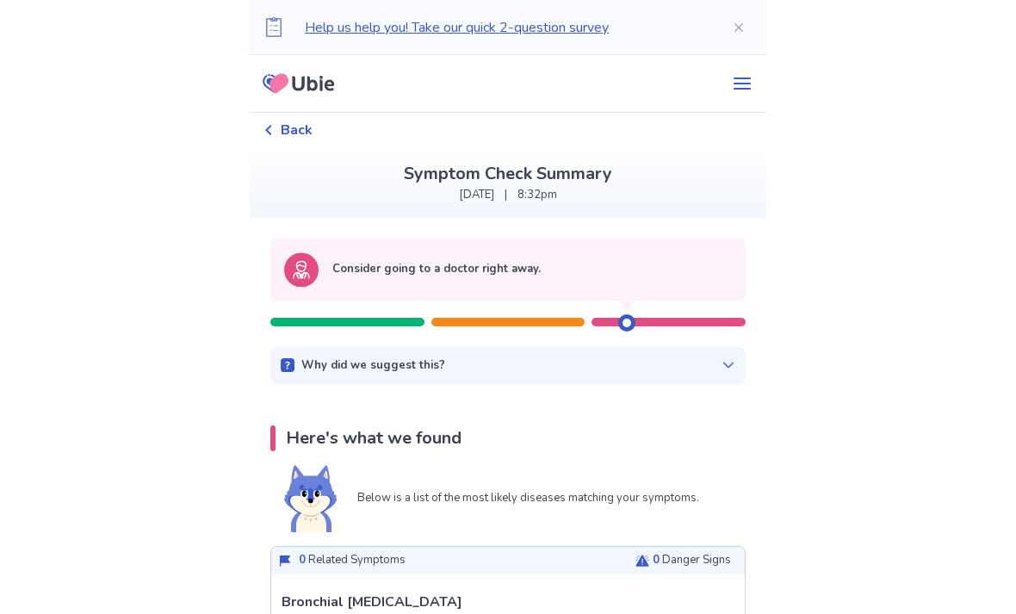
click at [709, 355] on div "Why did we suggest this? This suggestion is based on the severity level of a fe…" at bounding box center [507, 366] width 475 height 38
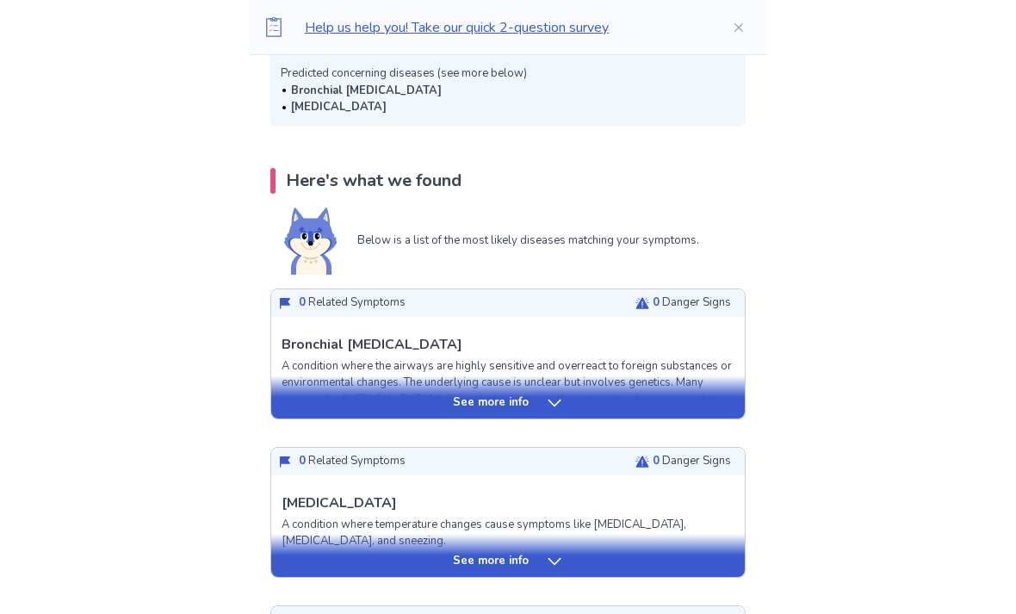
scroll to position [359, 0]
click at [692, 406] on div "See more info" at bounding box center [508, 402] width 474 height 17
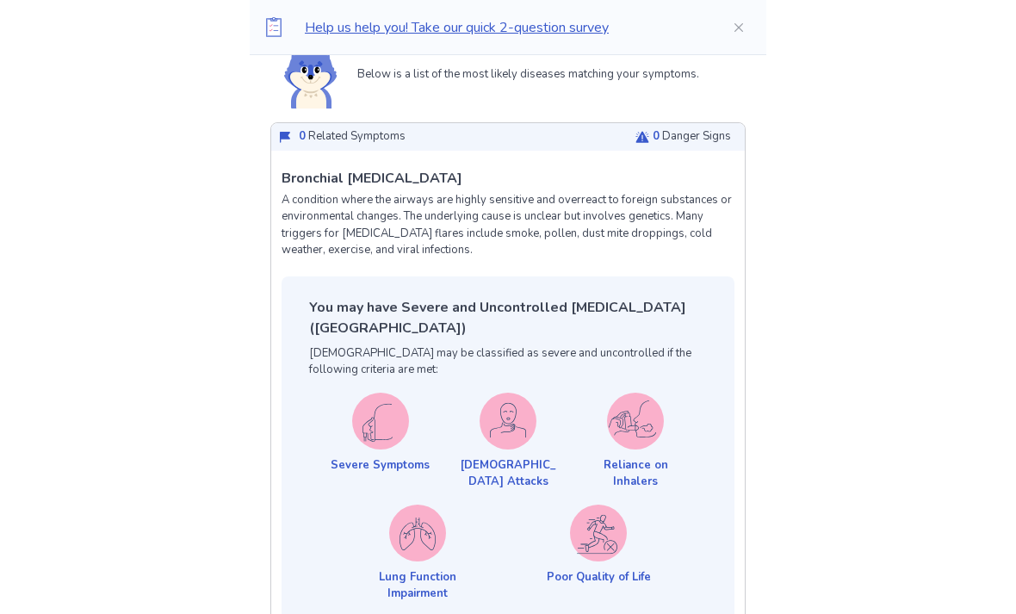
scroll to position [518, 0]
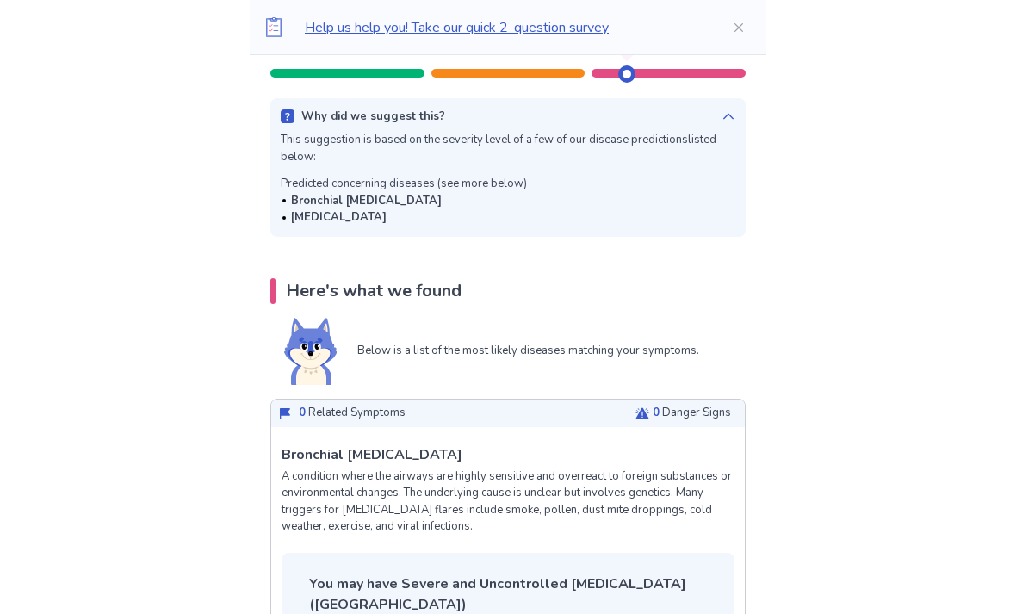
scroll to position [239, 0]
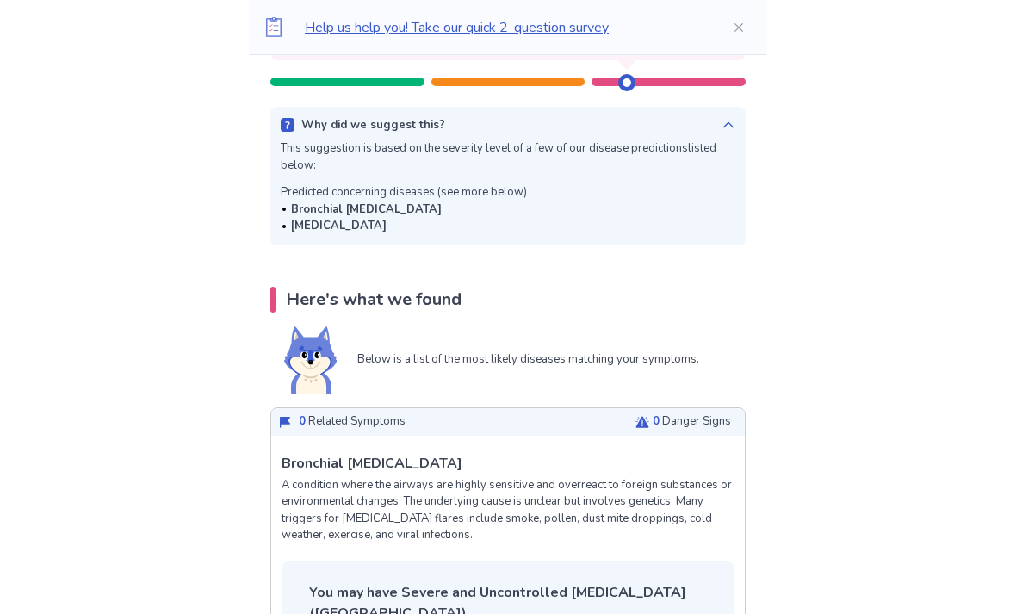
click at [687, 378] on div "Below is a list of the most likely diseases matching your symptoms." at bounding box center [508, 360] width 448 height 67
click at [290, 416] on icon at bounding box center [285, 423] width 14 height 14
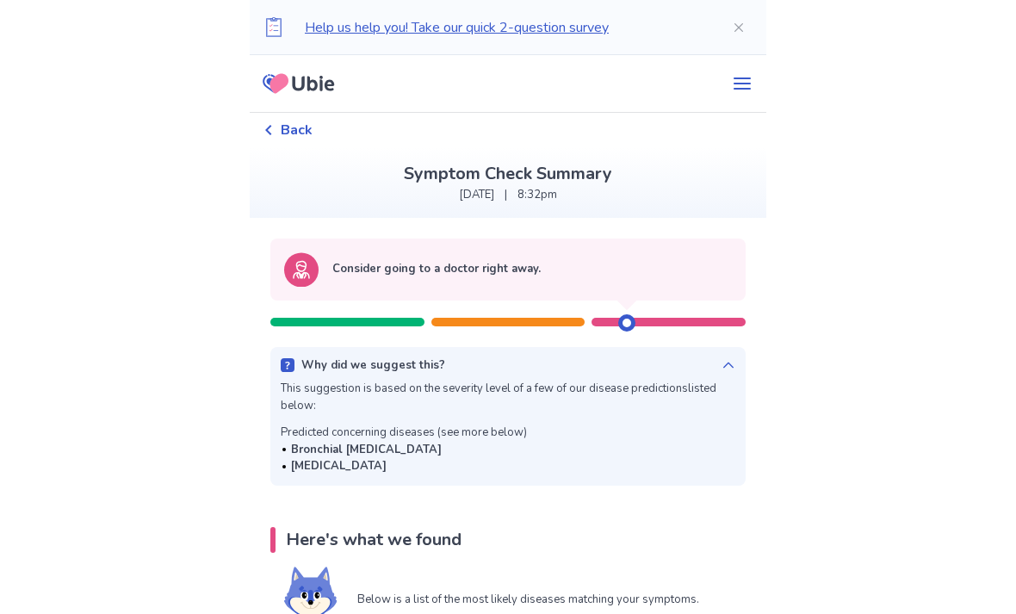
scroll to position [16, 0]
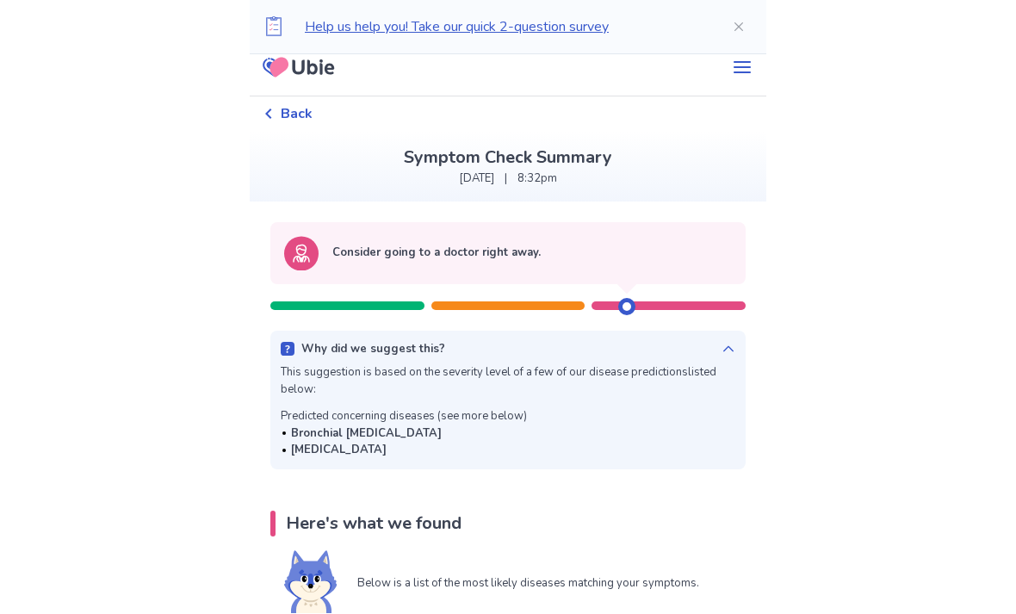
click at [274, 116] on icon at bounding box center [269, 114] width 10 height 10
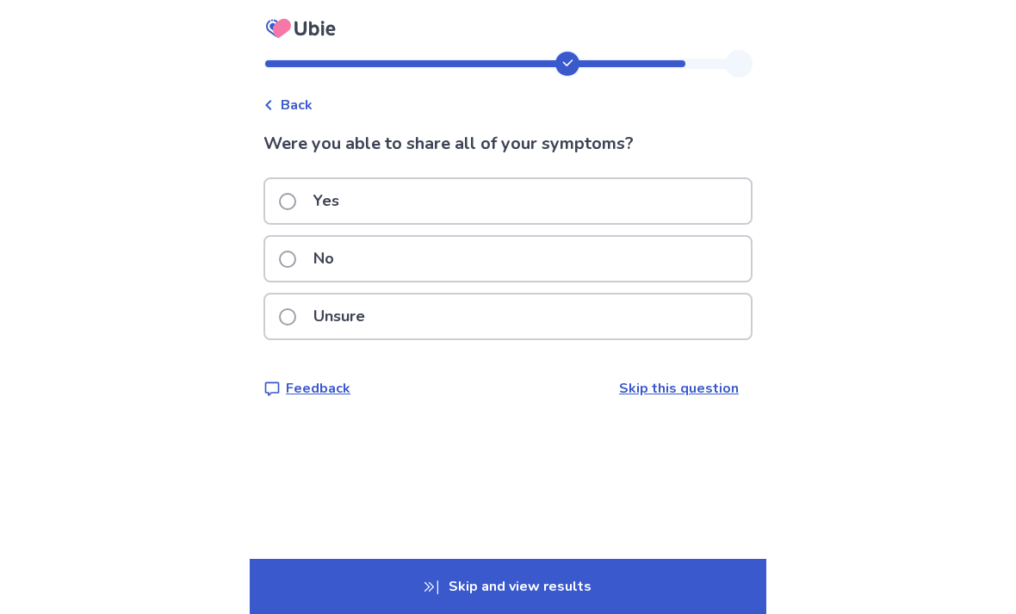
click at [296, 205] on span at bounding box center [287, 201] width 17 height 17
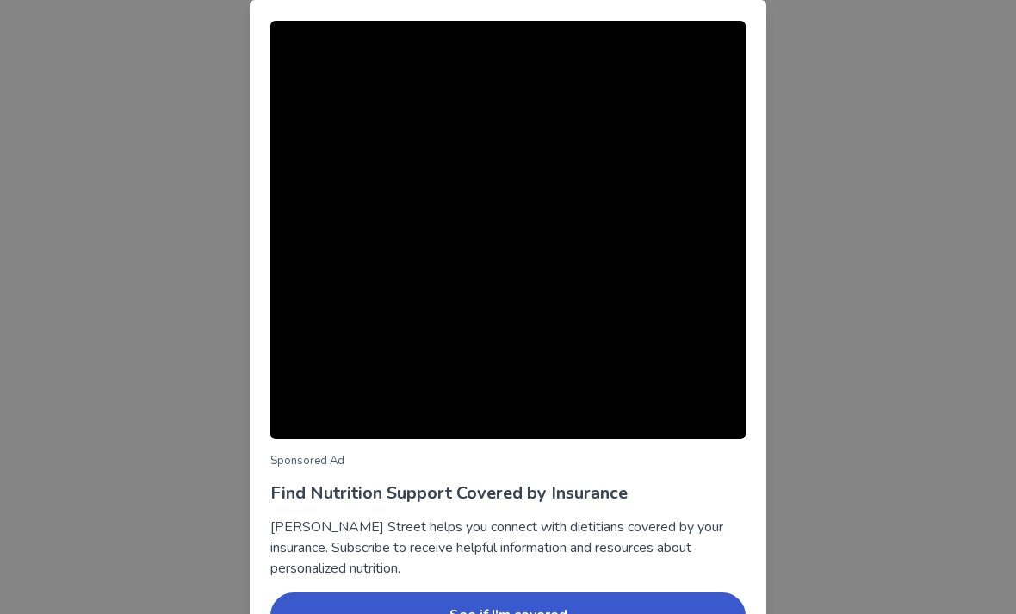
scroll to position [47, 0]
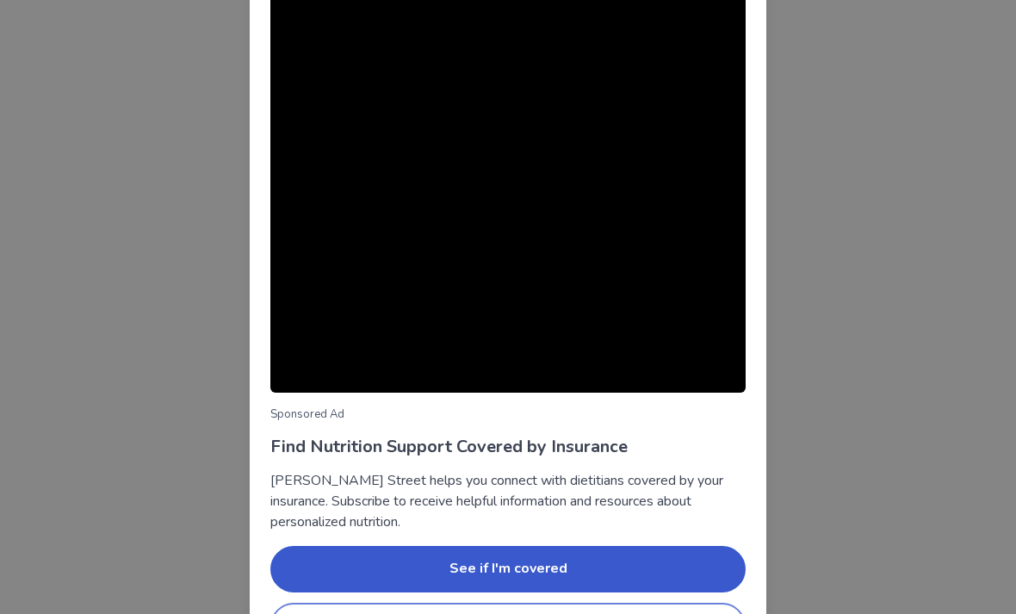
click at [331, 613] on button "No thanks" at bounding box center [507, 626] width 475 height 47
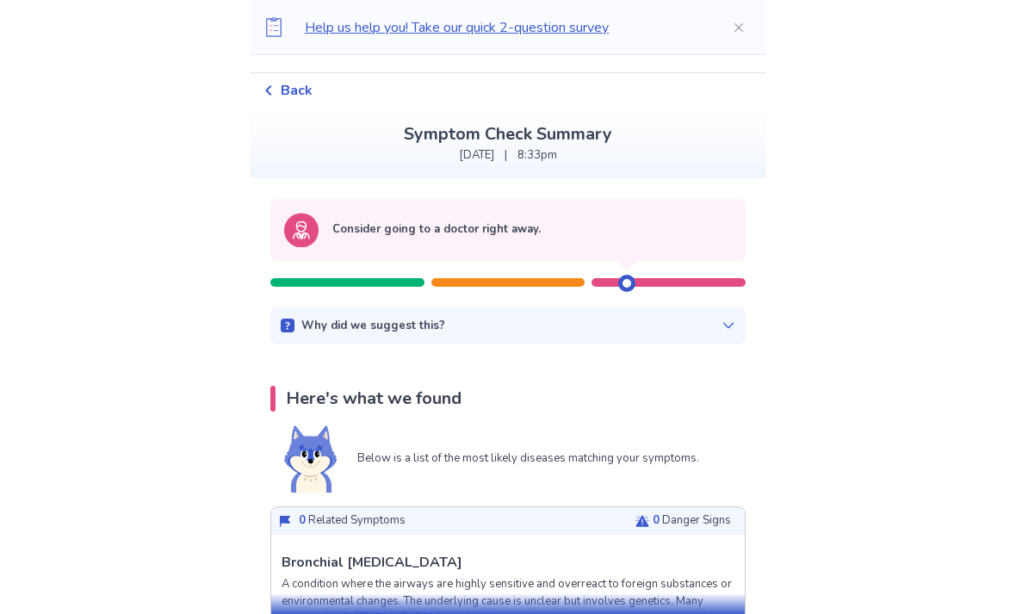
scroll to position [40, 0]
click at [717, 308] on div "Why did we suggest this? This suggestion is based on the severity level of a fe…" at bounding box center [507, 326] width 475 height 38
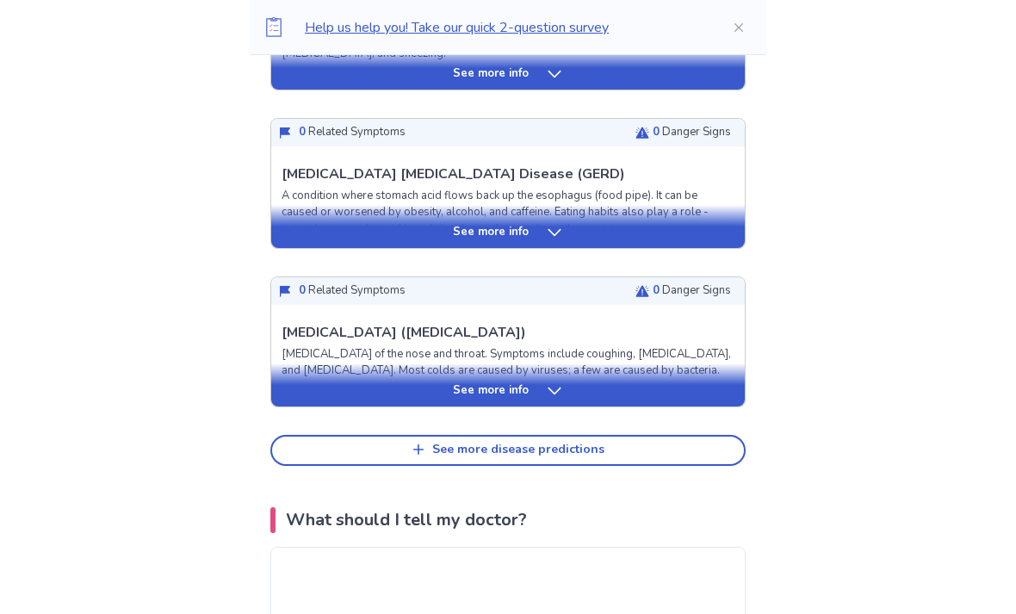
scroll to position [849, 0]
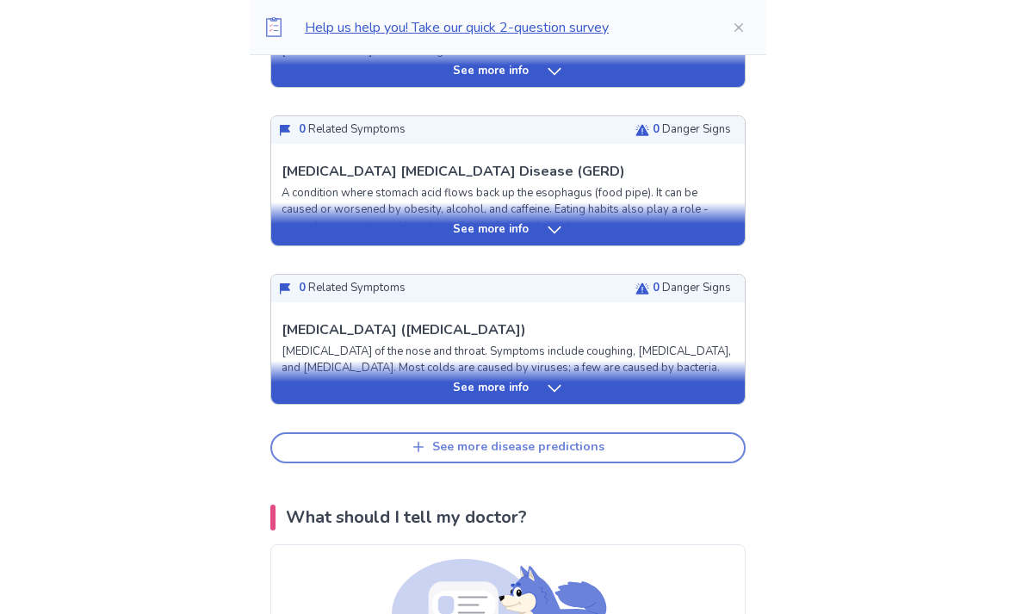
click at [684, 454] on button "See more disease predictions" at bounding box center [507, 447] width 475 height 31
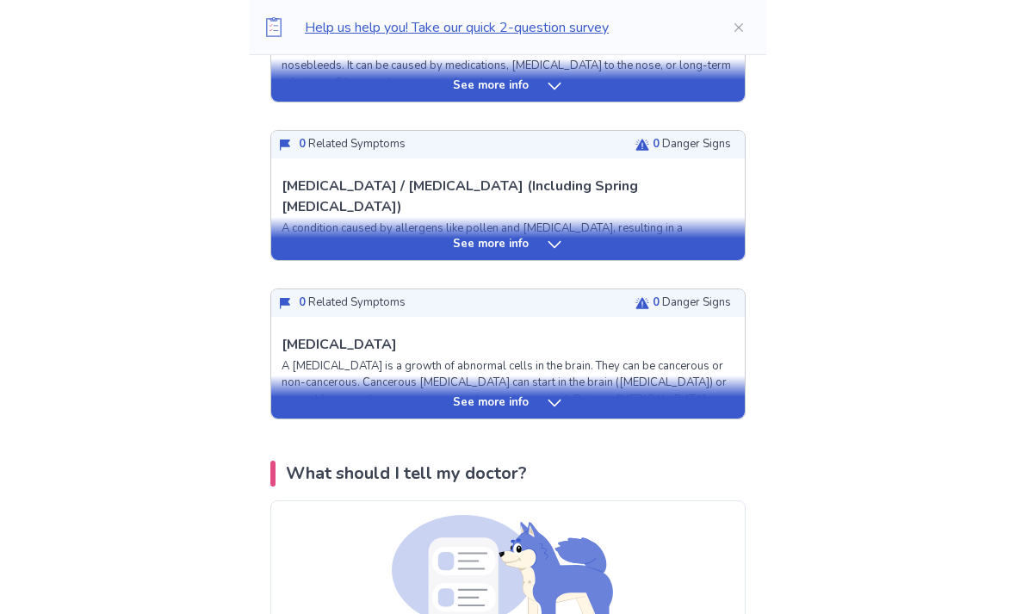
scroll to position [1312, 0]
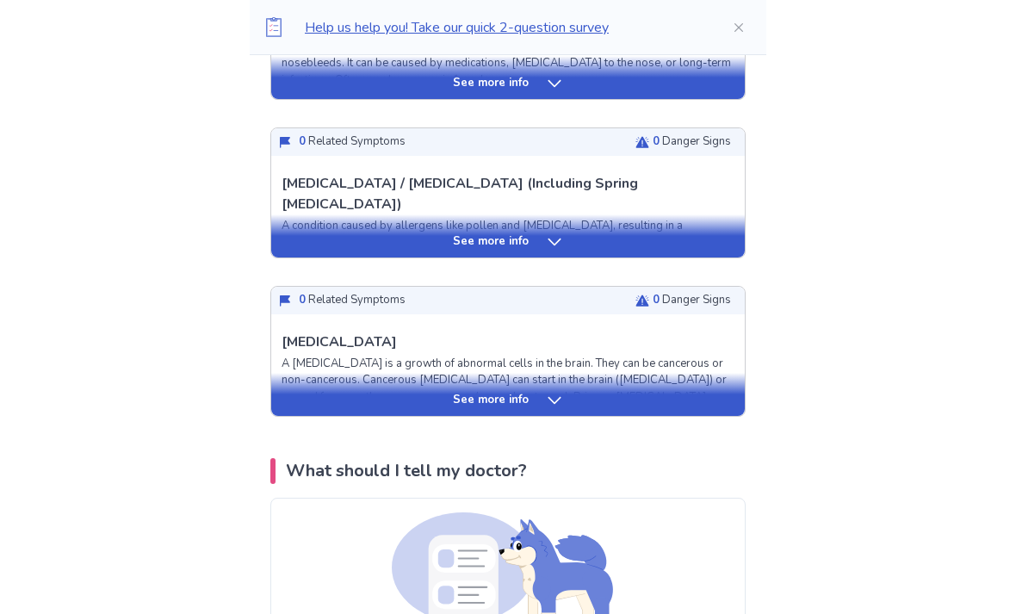
click at [702, 398] on div "See more info" at bounding box center [508, 401] width 474 height 17
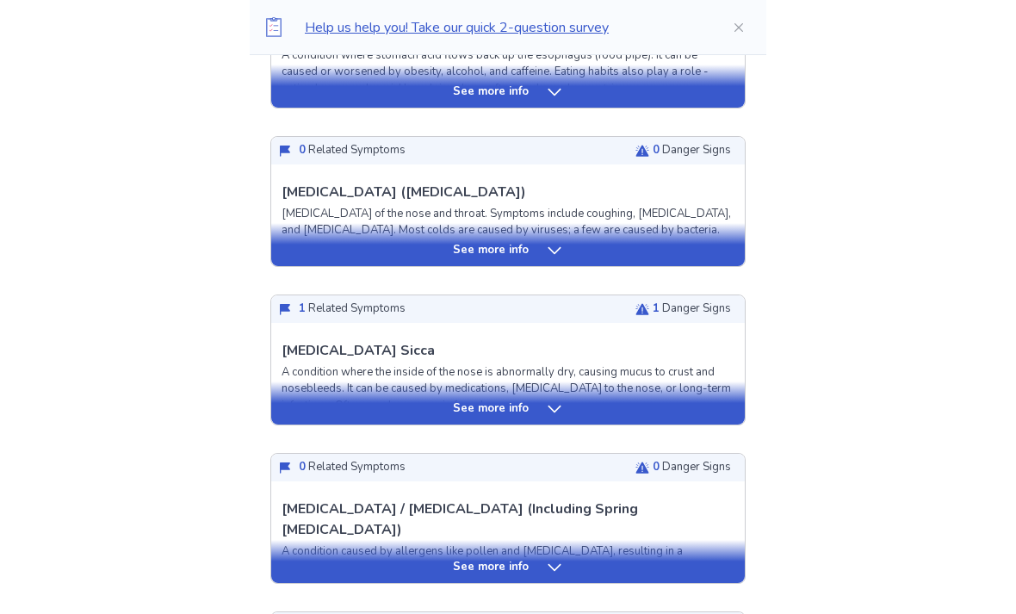
scroll to position [985, 0]
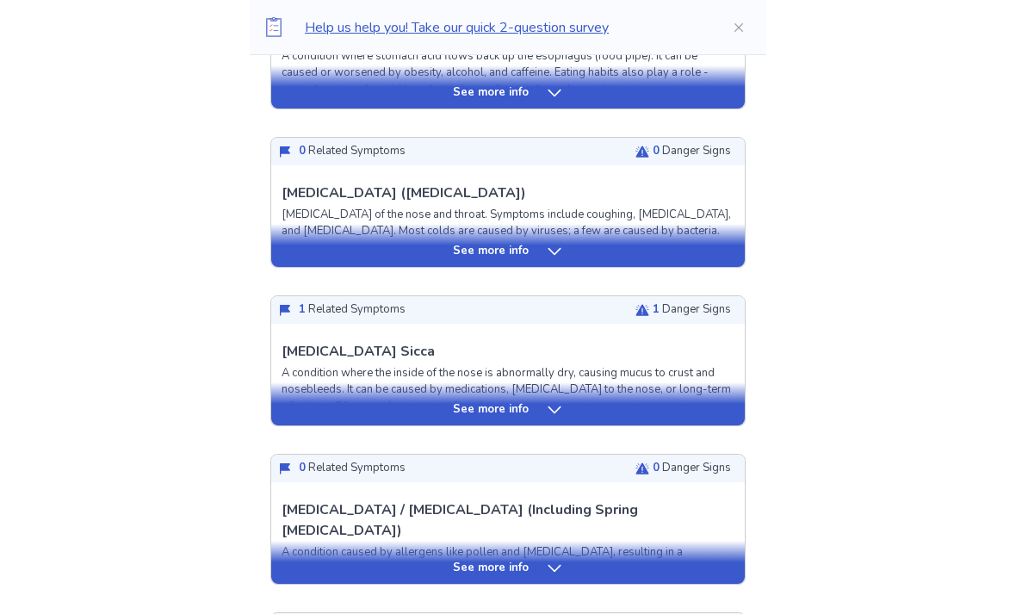
click at [710, 405] on div "See more info" at bounding box center [508, 410] width 474 height 17
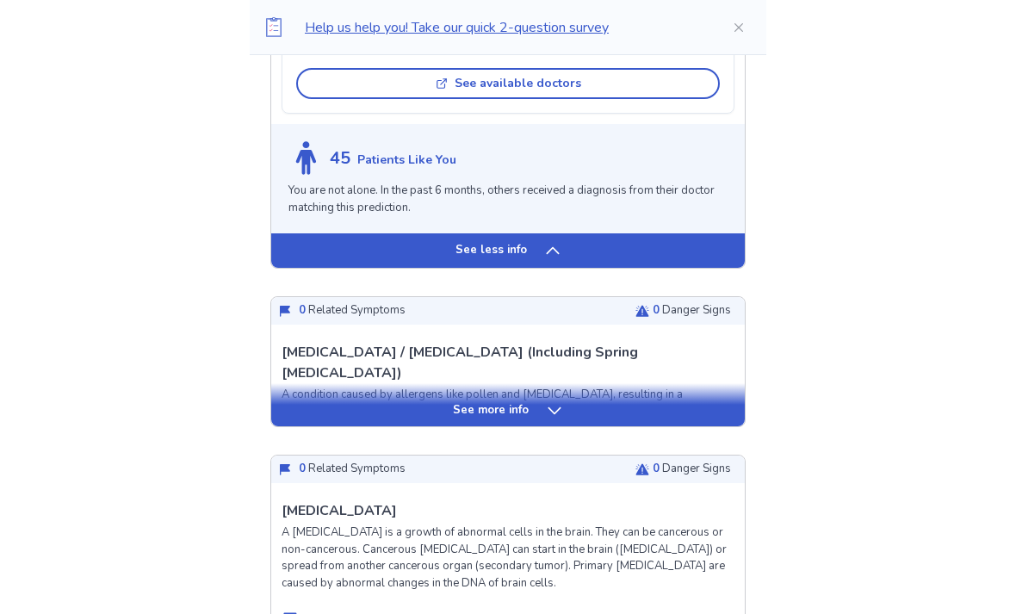
click at [312, 261] on div "See less info" at bounding box center [508, 251] width 474 height 34
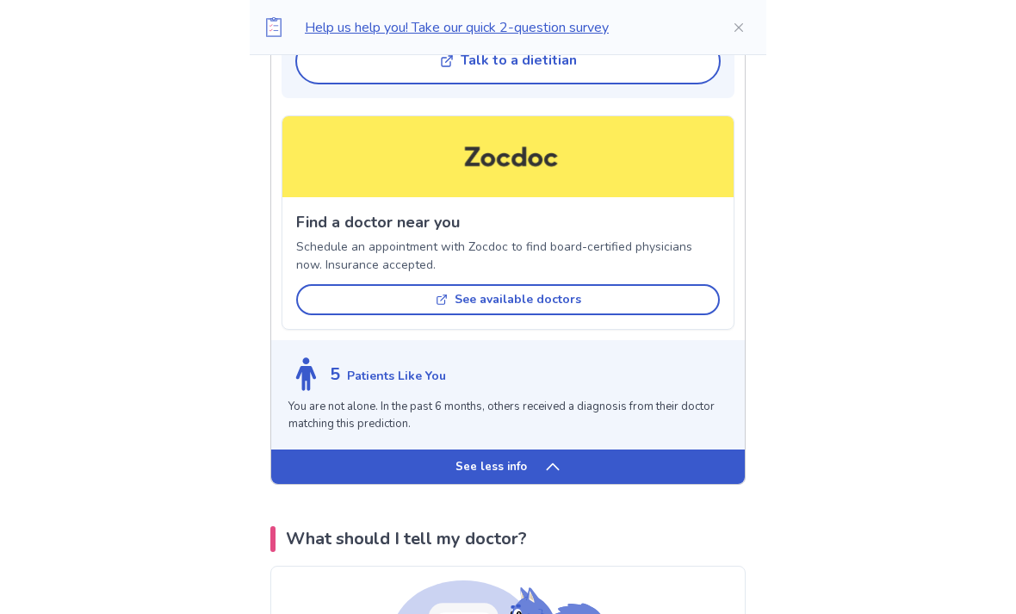
click at [699, 453] on div "See less info" at bounding box center [508, 467] width 474 height 34
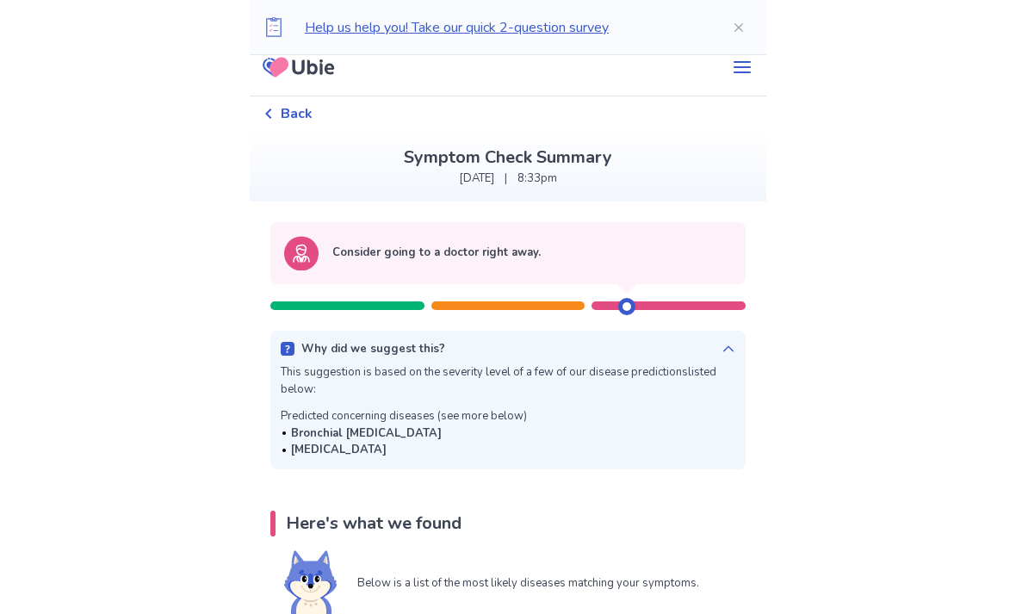
scroll to position [0, 0]
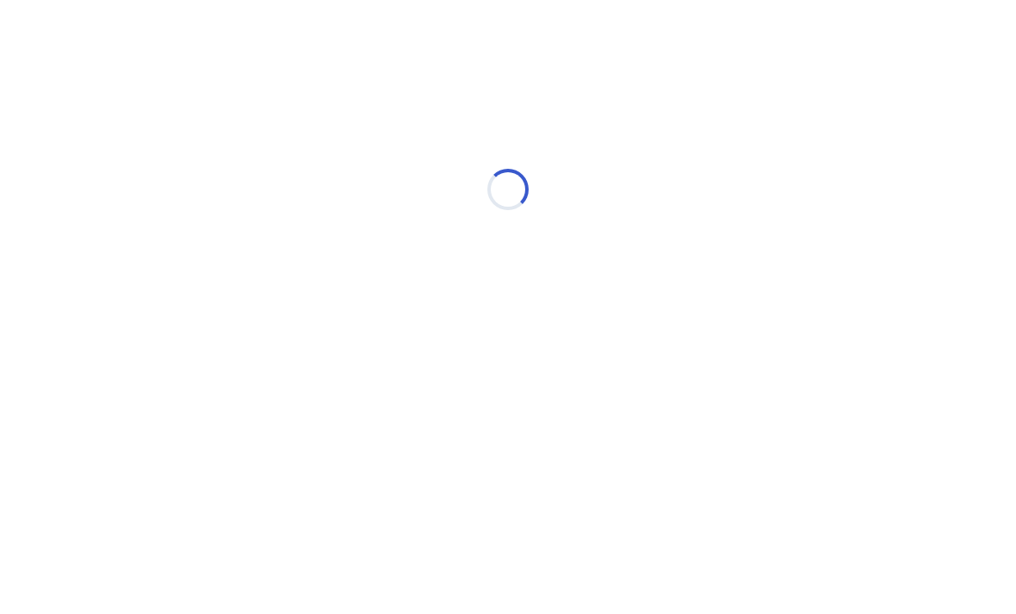
select select "*"
